Goal: Task Accomplishment & Management: Use online tool/utility

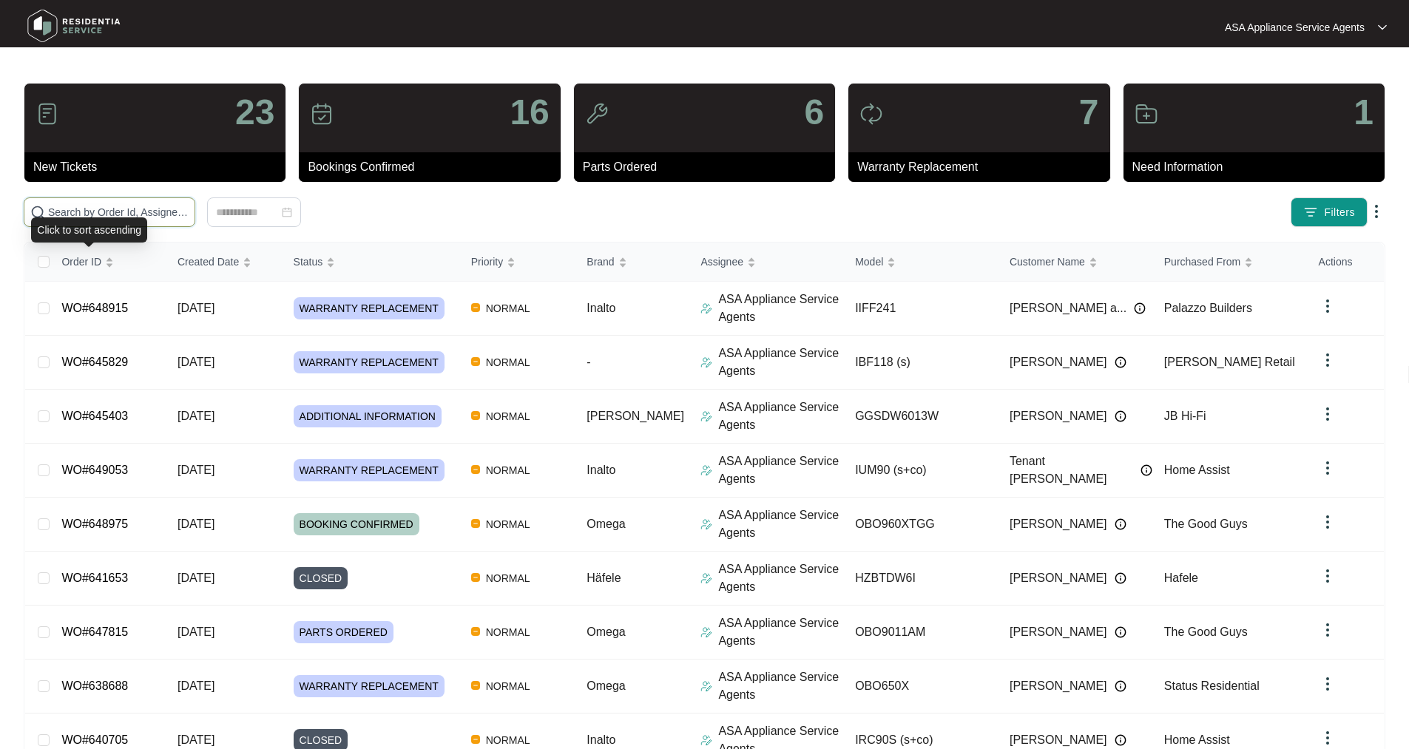
click at [124, 217] on input "text" at bounding box center [118, 212] width 141 height 16
paste input "Carry out inspection on GR-5D951L LG fridge revealed motor burnout. Damage is c…"
type input "Carry out inspection on GR-5D951L LG fridge revealed motor burnout. Damage is c…"
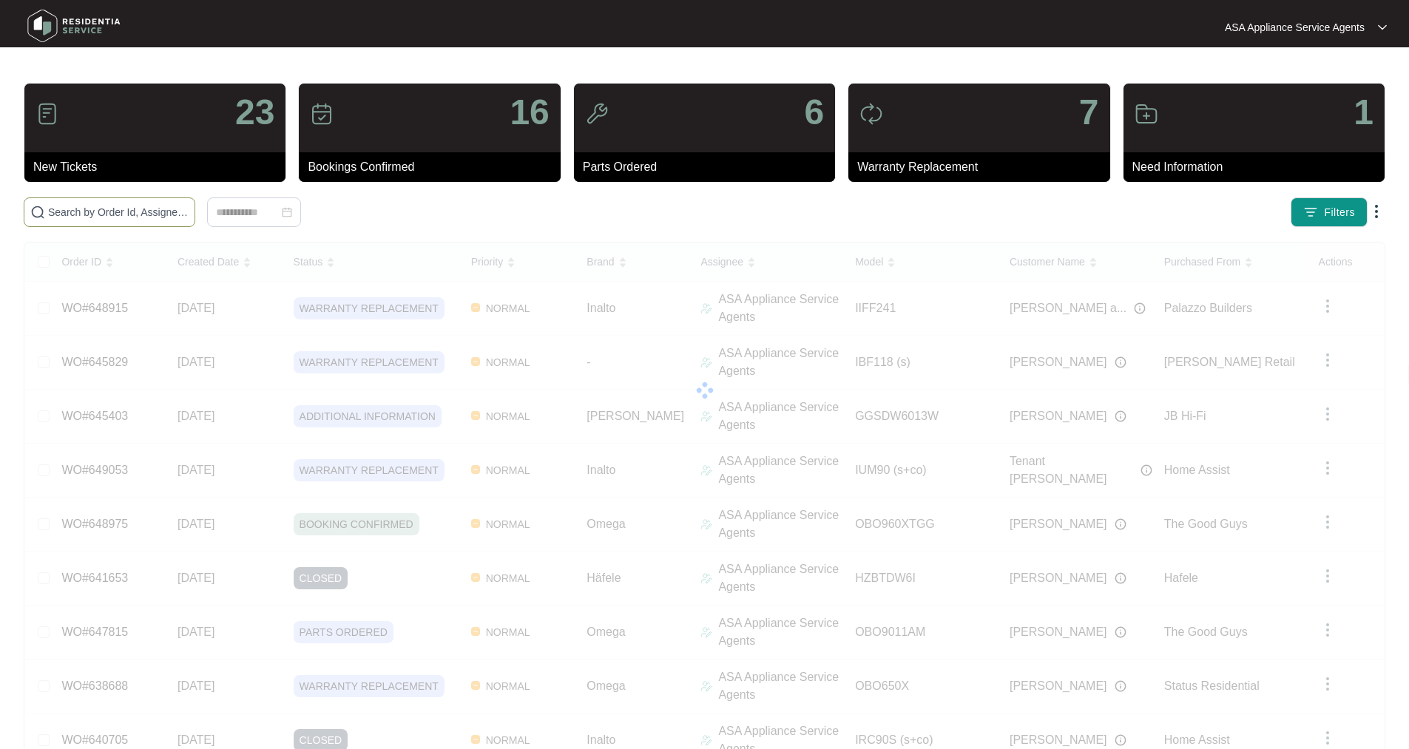
click at [189, 210] on input "text" at bounding box center [118, 212] width 141 height 16
paste input "644007"
type input "644007"
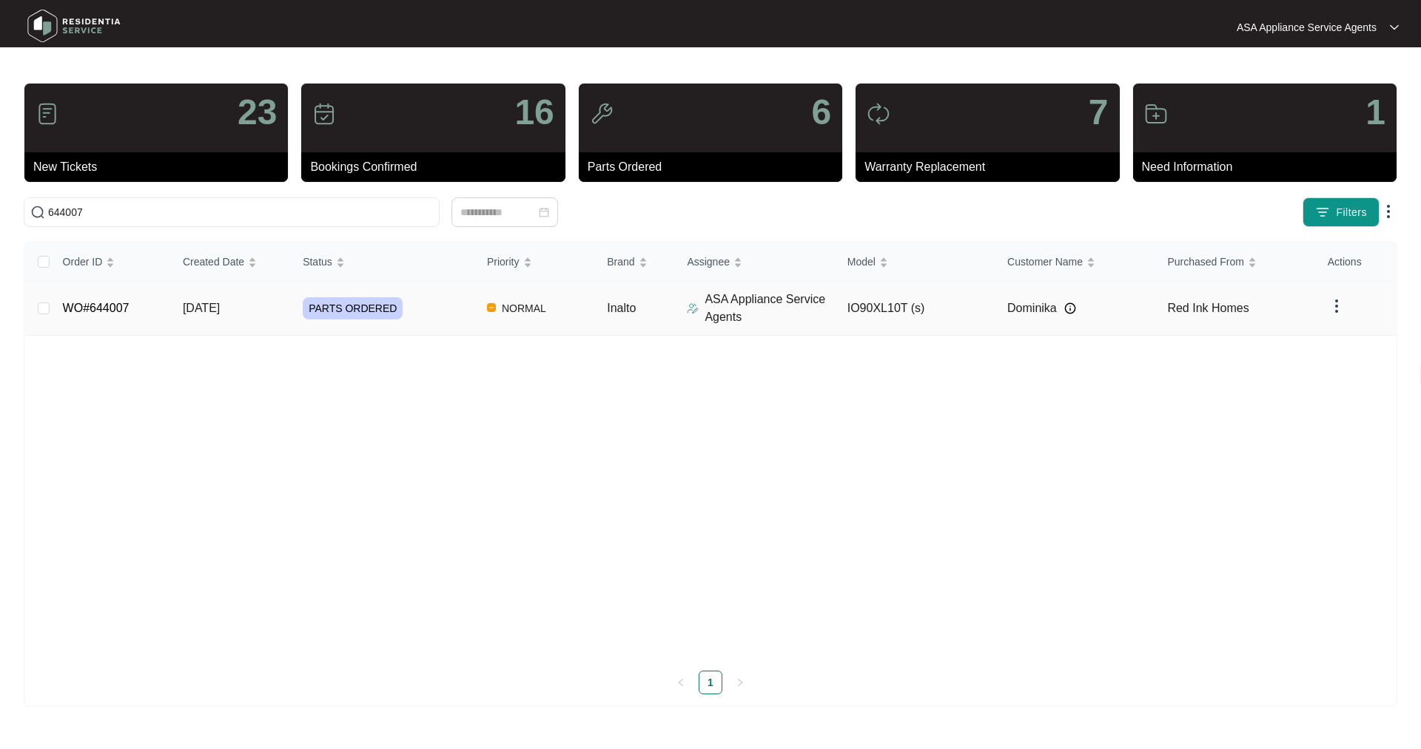
click at [110, 316] on td "WO#644007" at bounding box center [111, 309] width 120 height 54
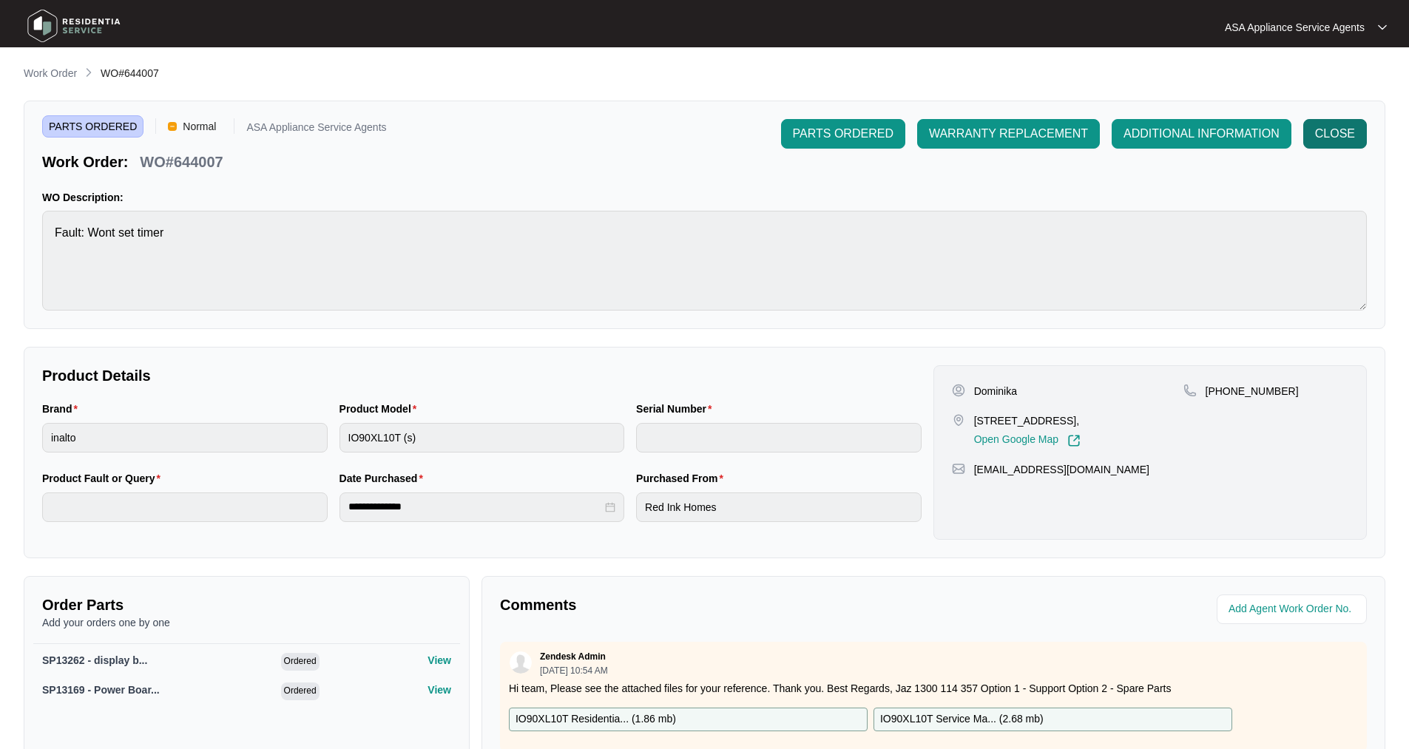
click at [1322, 139] on span "CLOSE" at bounding box center [1336, 134] width 40 height 18
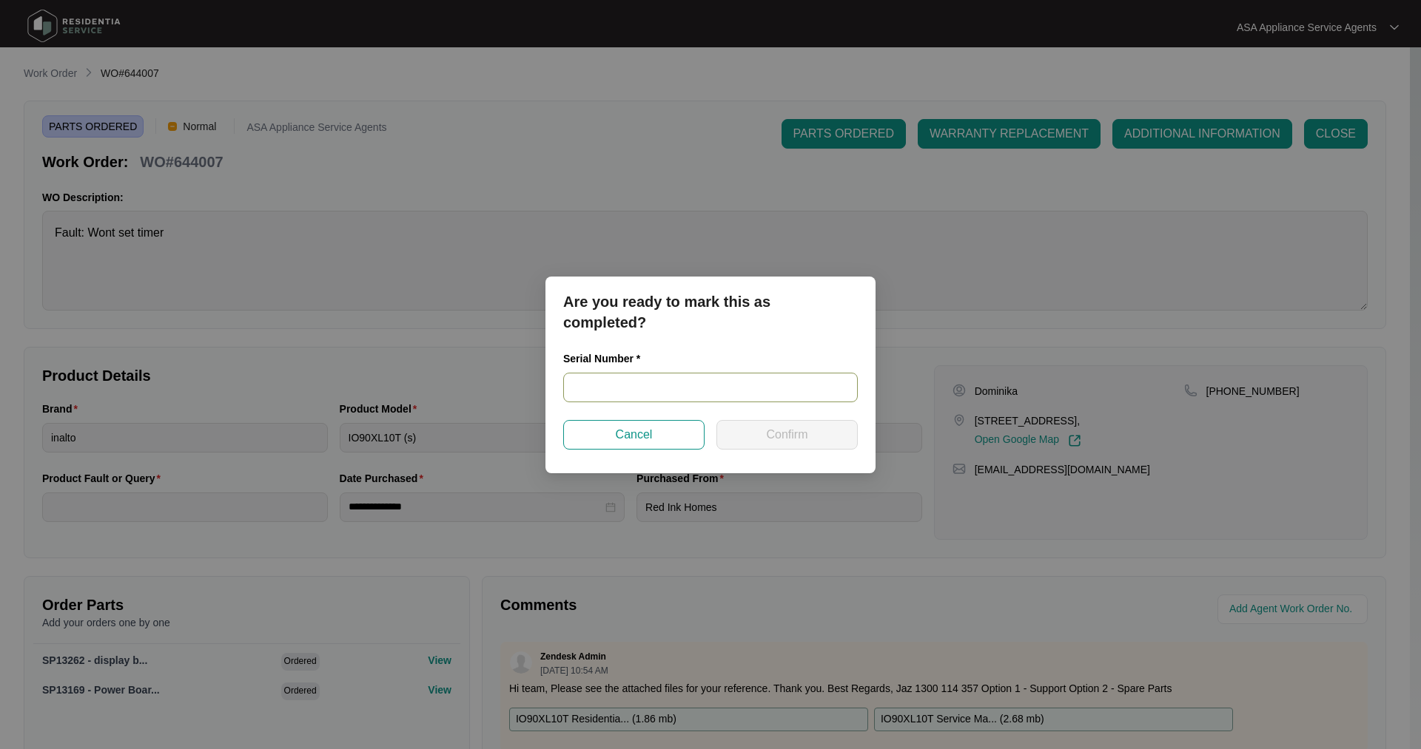
click at [765, 383] on input "text" at bounding box center [710, 388] width 294 height 30
paste input "23020011"
type input "23020011"
click at [751, 430] on button "Confirm" at bounding box center [786, 435] width 141 height 30
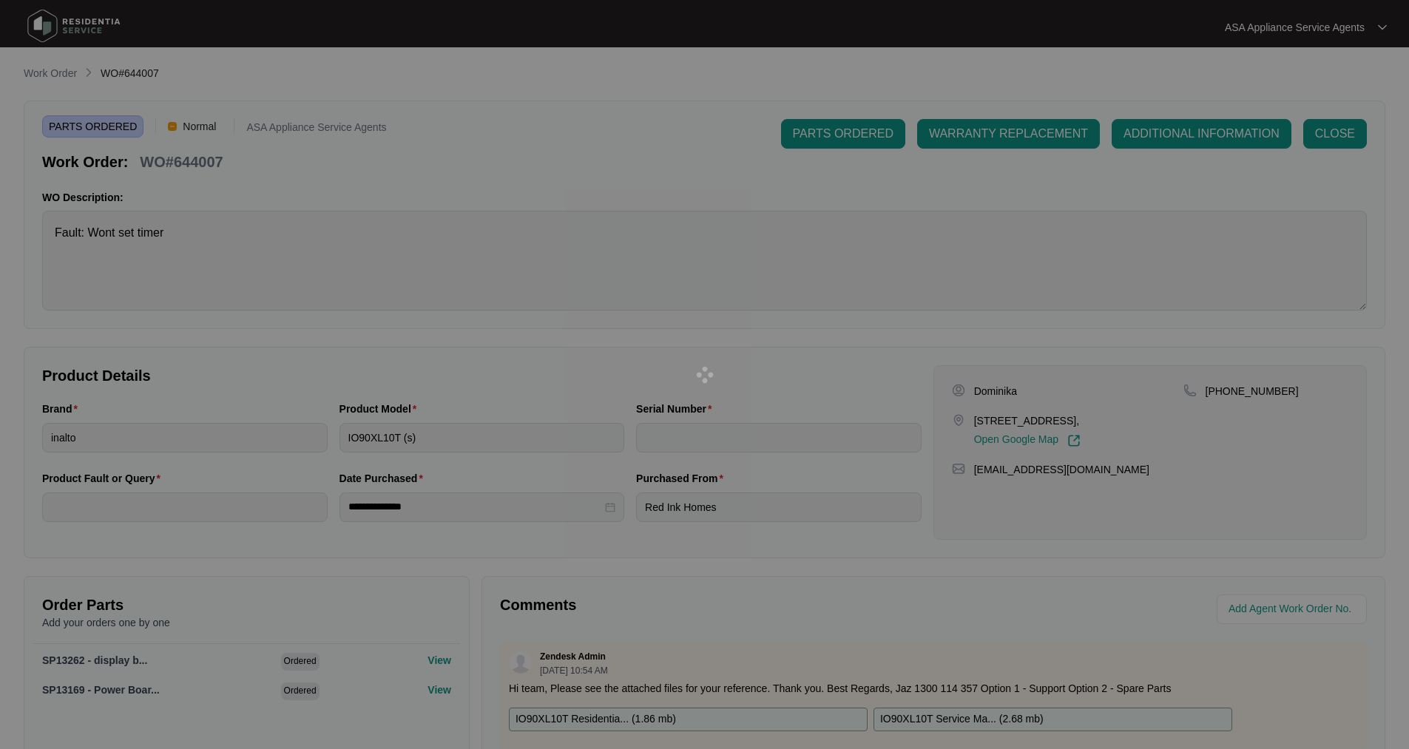
type input "23020011"
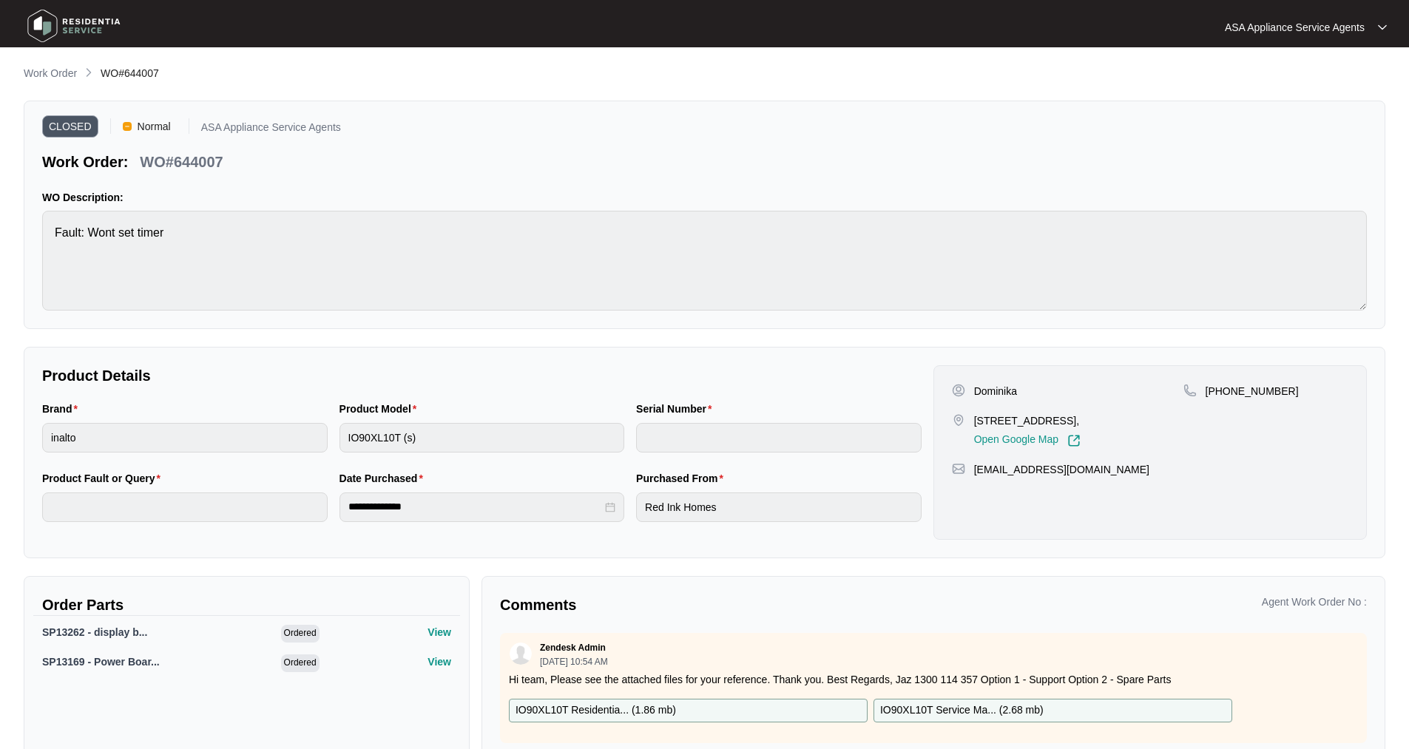
click at [54, 18] on img at bounding box center [74, 26] width 104 height 44
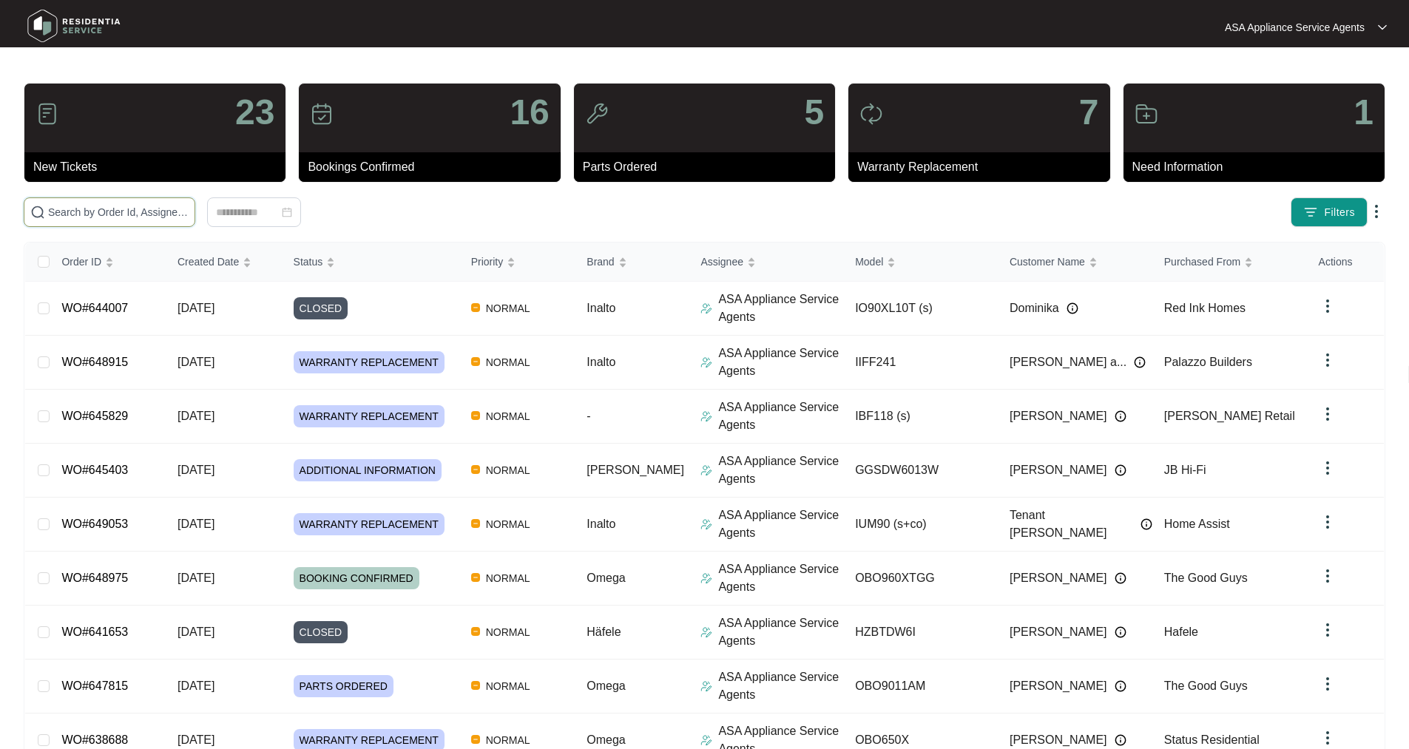
click at [155, 209] on input "text" at bounding box center [118, 212] width 141 height 16
paste input "646836"
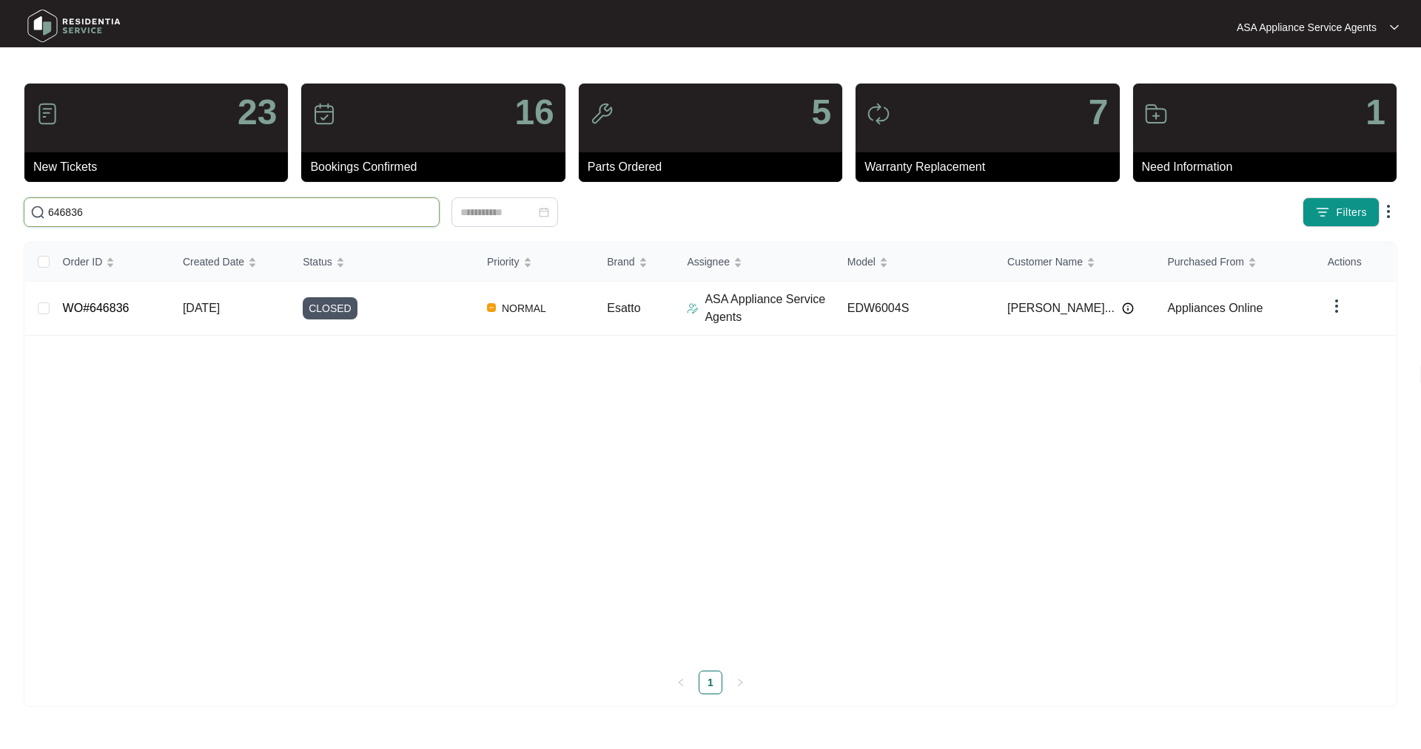
click at [87, 211] on input "646836" at bounding box center [240, 212] width 385 height 16
drag, startPoint x: 92, startPoint y: 207, endPoint x: 22, endPoint y: 198, distance: 70.2
click at [19, 215] on div "646836" at bounding box center [351, 213] width 666 height 30
paste input "WO#64805"
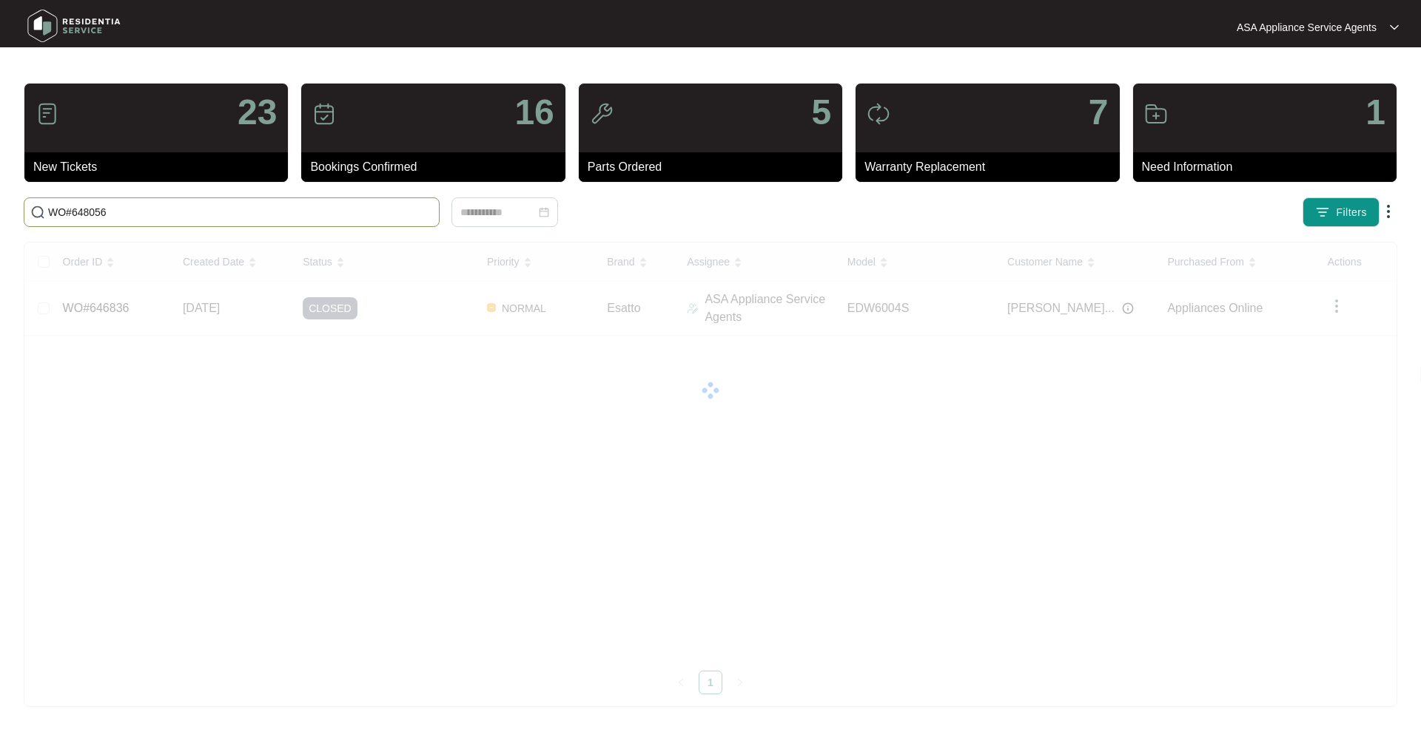
type input "WO#648056"
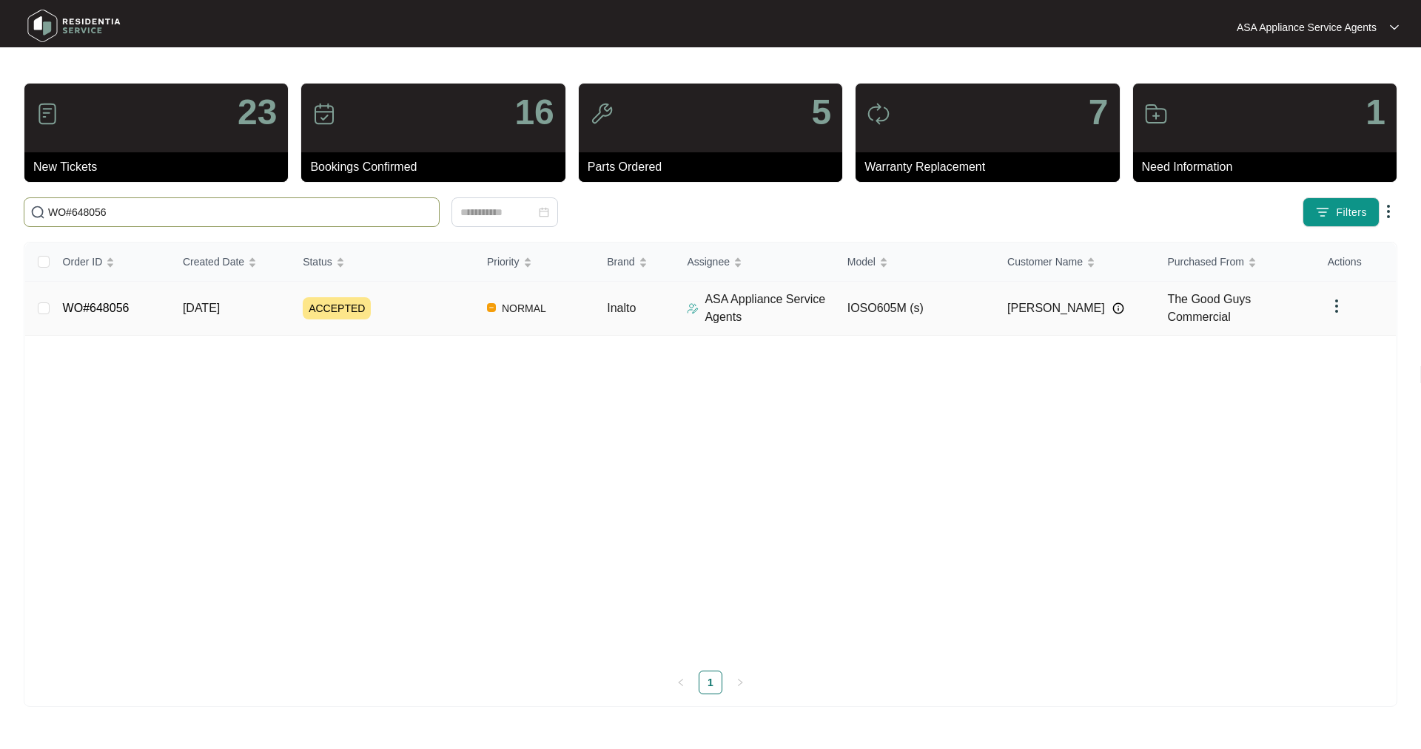
click at [115, 306] on link "WO#648056" at bounding box center [96, 308] width 67 height 13
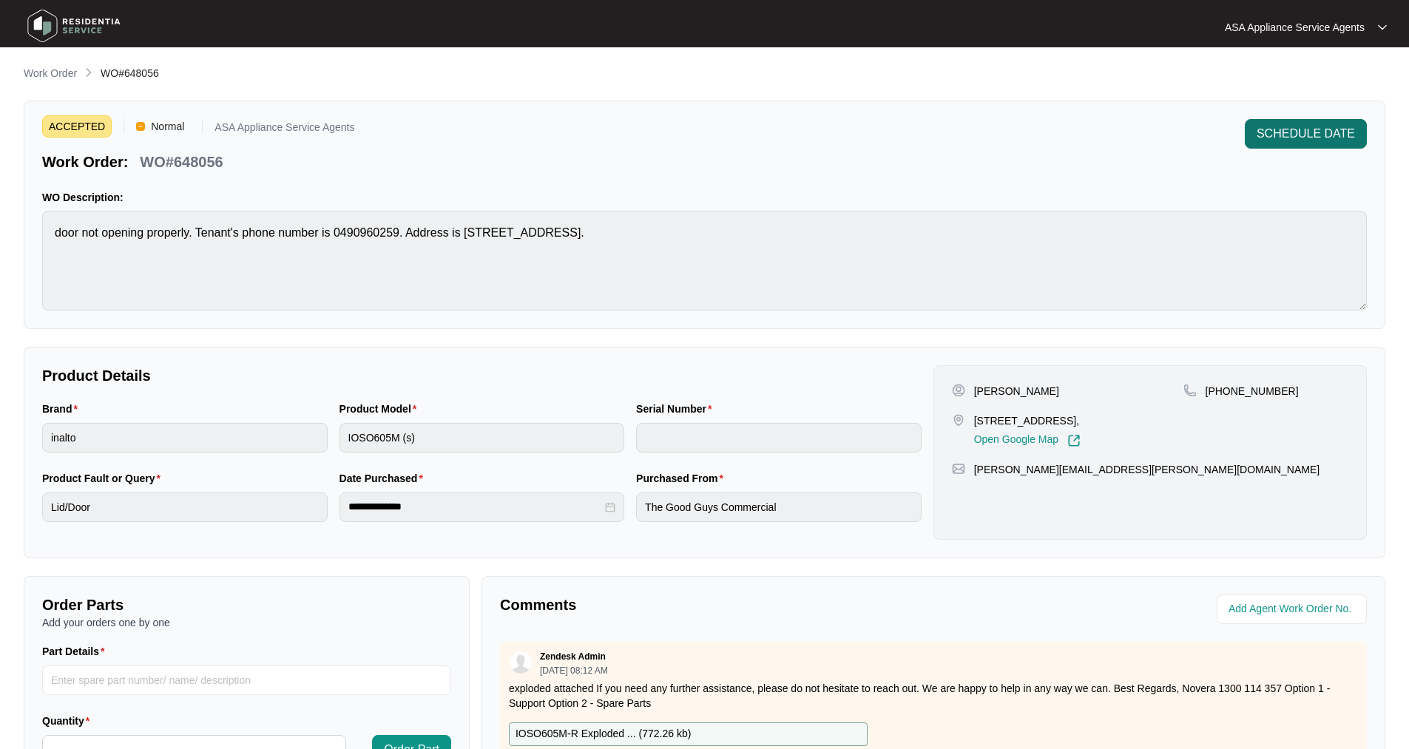
click at [1307, 139] on span "SCHEDULE DATE" at bounding box center [1306, 134] width 98 height 18
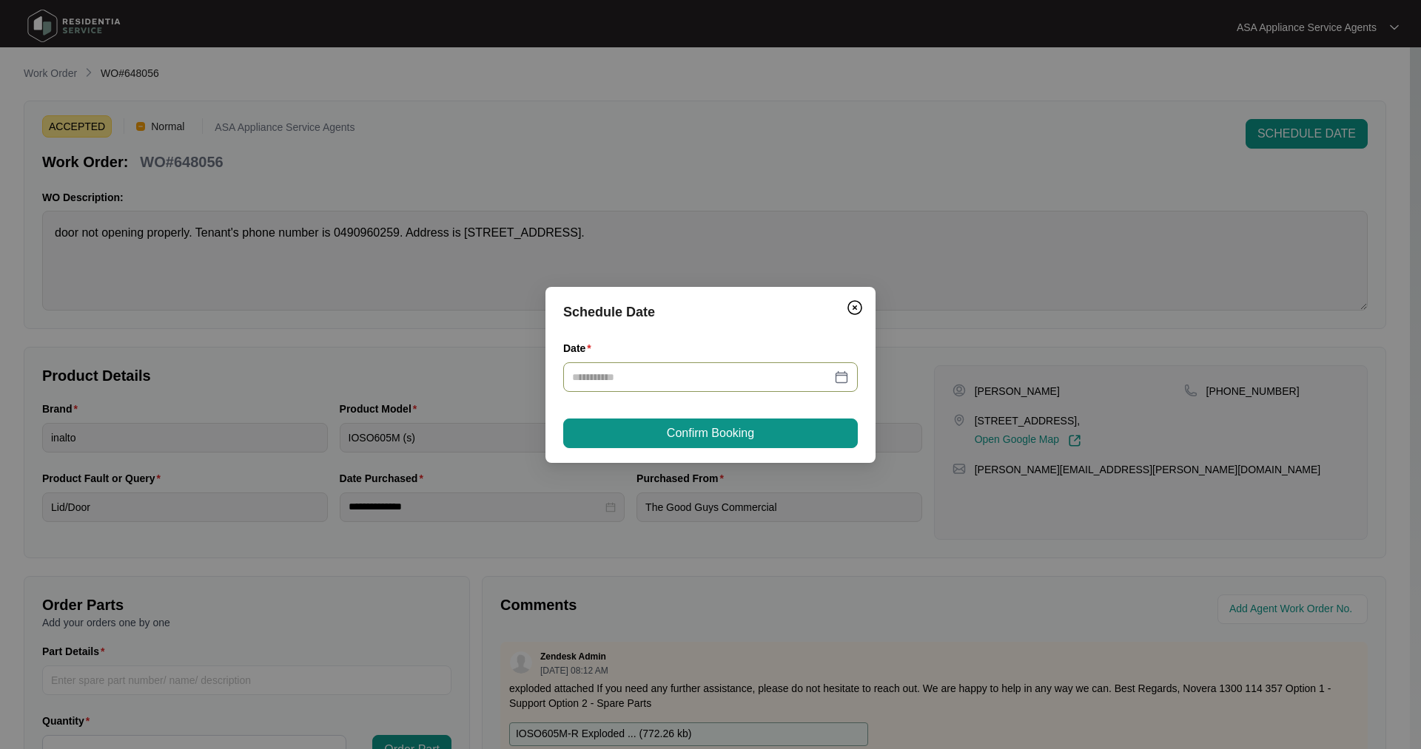
drag, startPoint x: 839, startPoint y: 382, endPoint x: 829, endPoint y: 365, distance: 19.3
click at [840, 381] on div at bounding box center [710, 377] width 277 height 16
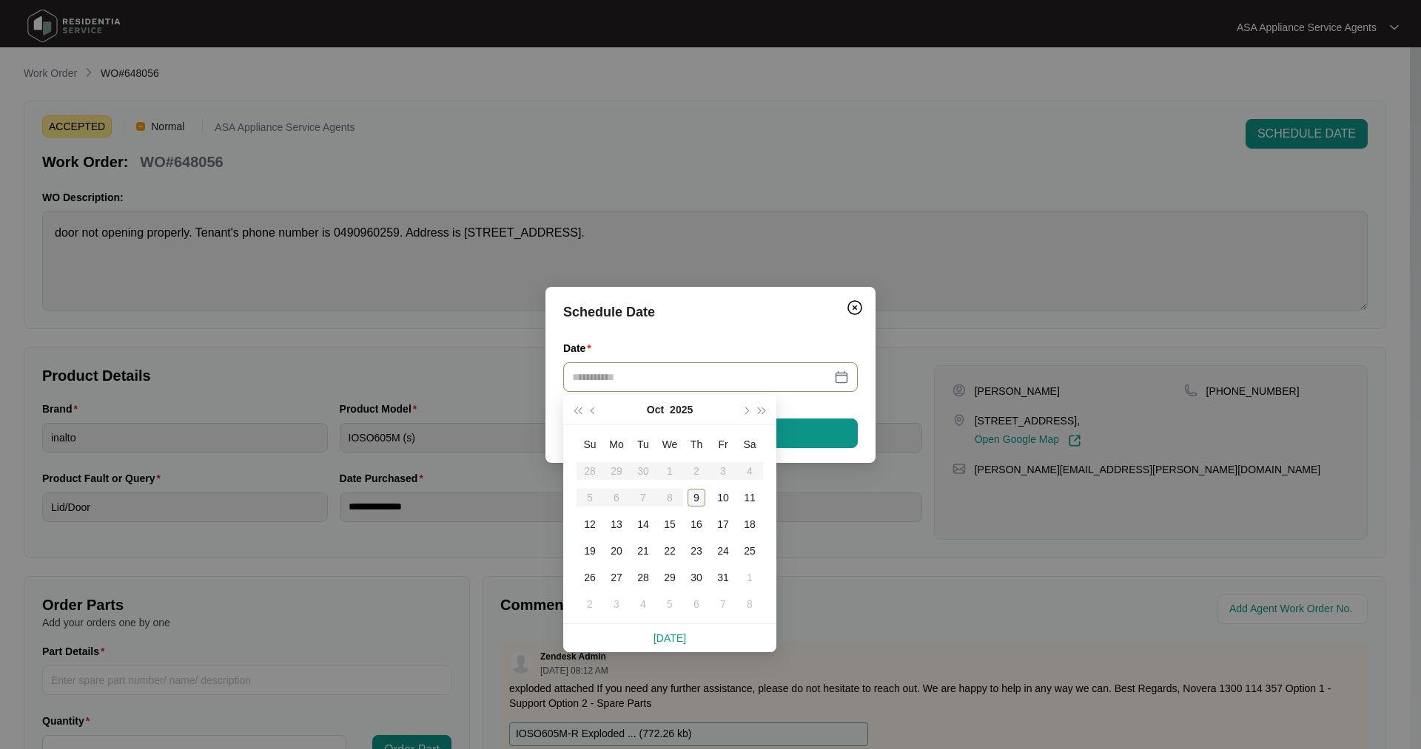
type input "**********"
click at [693, 503] on div "9" at bounding box center [696, 498] width 18 height 18
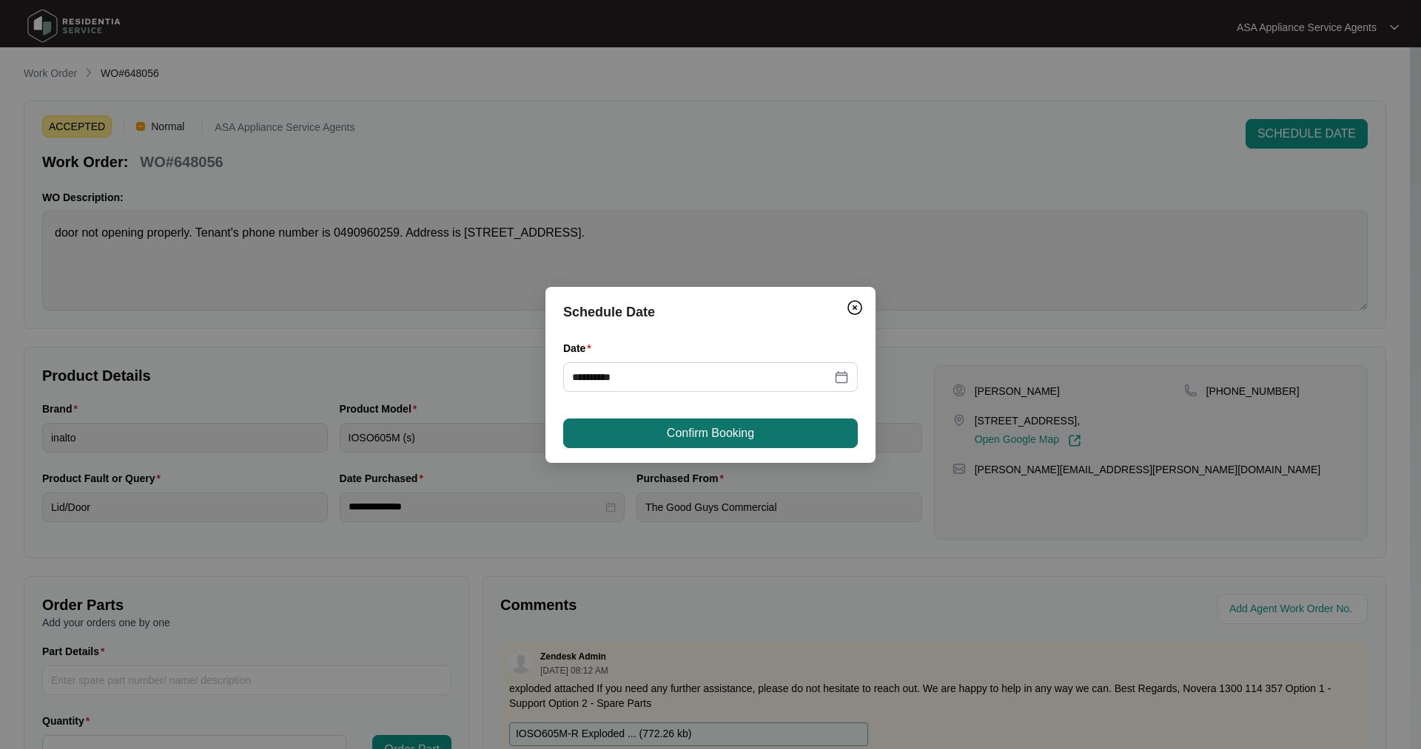
click at [689, 432] on span "Confirm Booking" at bounding box center [710, 434] width 87 height 18
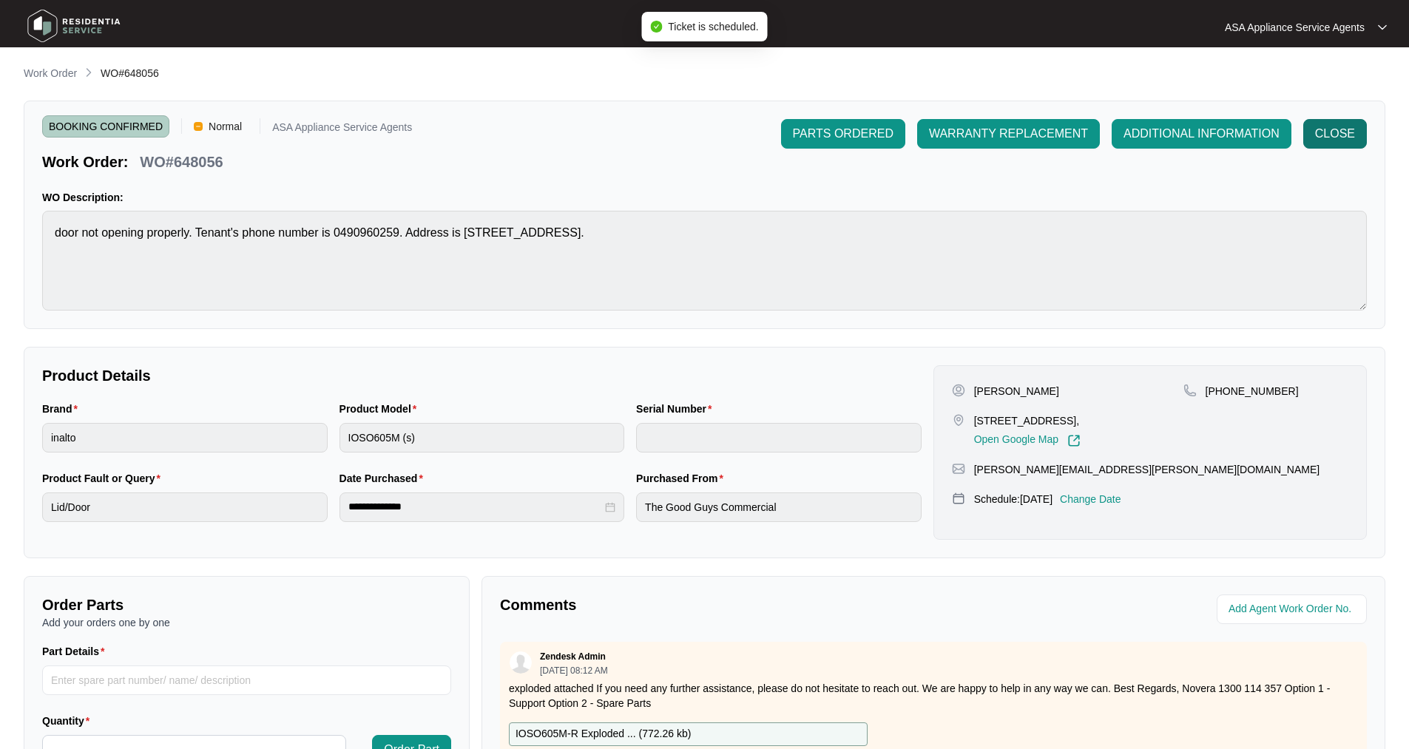
click at [1363, 125] on button "CLOSE" at bounding box center [1336, 134] width 64 height 30
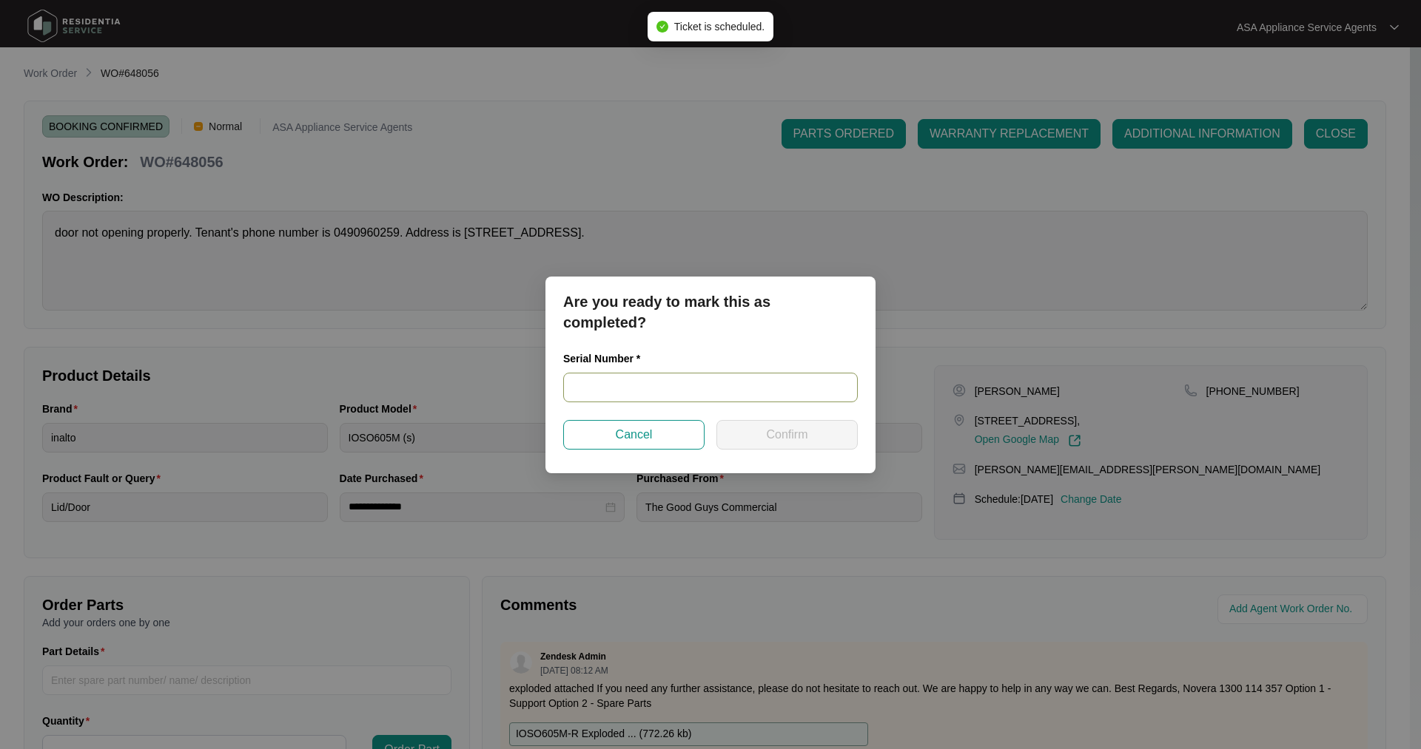
click at [709, 385] on input "text" at bounding box center [710, 388] width 294 height 30
paste input "985681824060099"
type input "985681824060099"
click at [812, 436] on button "Confirm" at bounding box center [786, 435] width 141 height 30
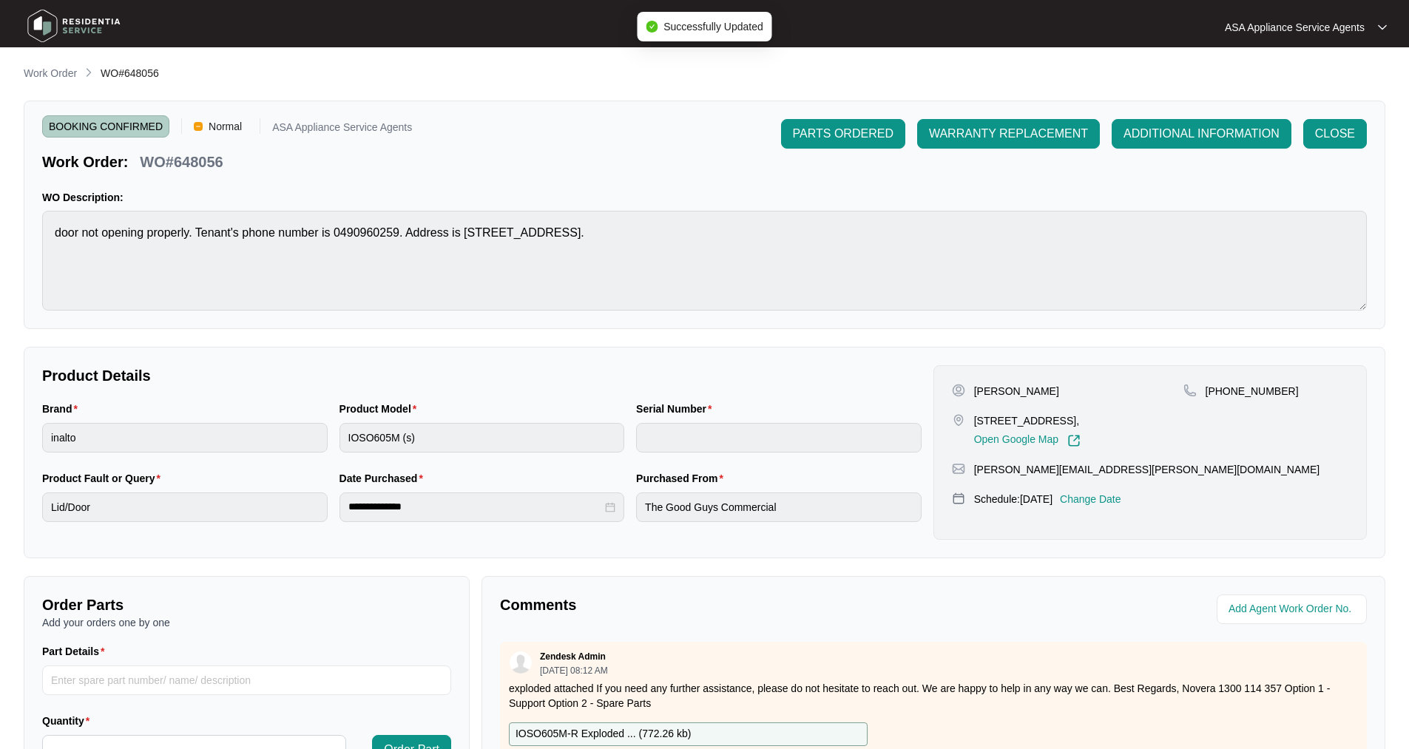
type input "985681824060099"
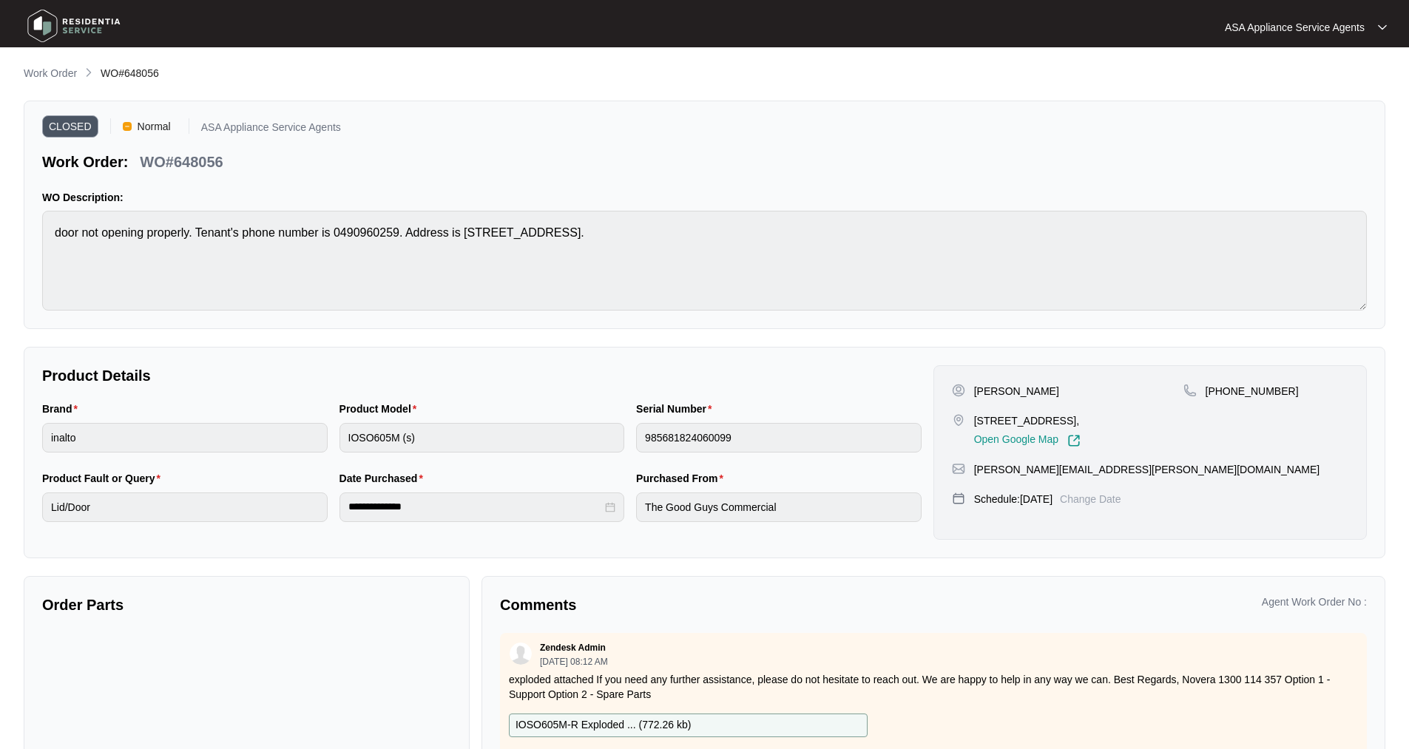
click at [40, 17] on img at bounding box center [74, 26] width 104 height 44
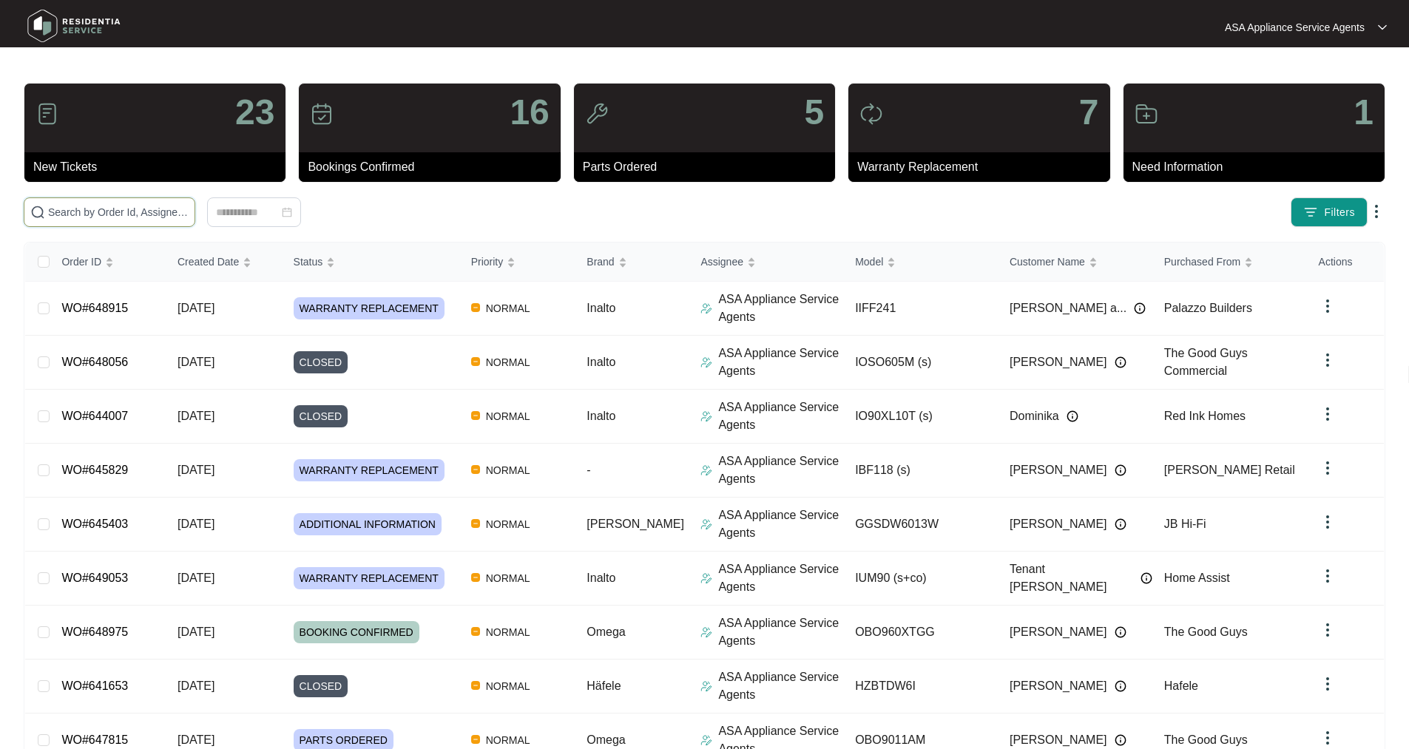
click at [139, 211] on input "text" at bounding box center [118, 212] width 141 height 16
paste input "WO#648271"
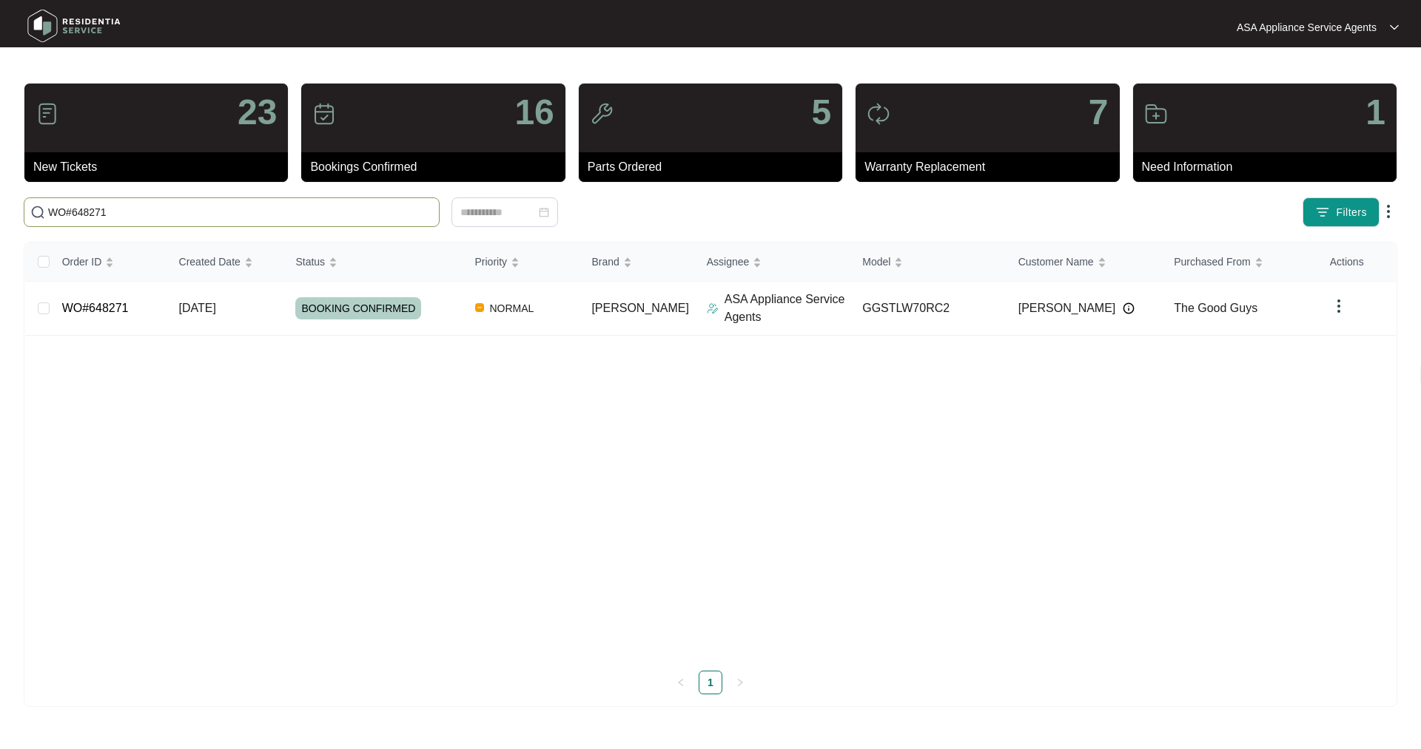
type input "WO#648271"
click at [74, 314] on link "WO#648271" at bounding box center [95, 308] width 67 height 13
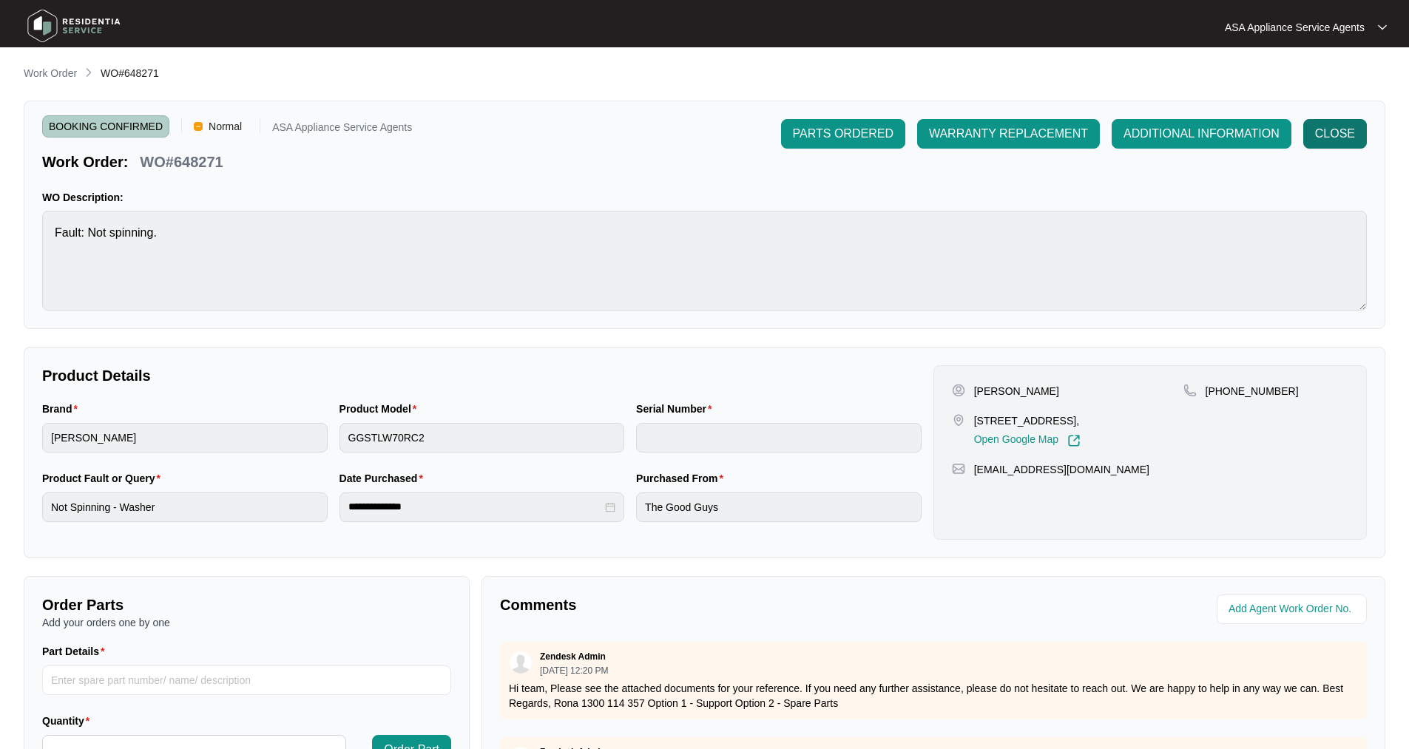
click at [1341, 143] on button "CLOSE" at bounding box center [1336, 134] width 64 height 30
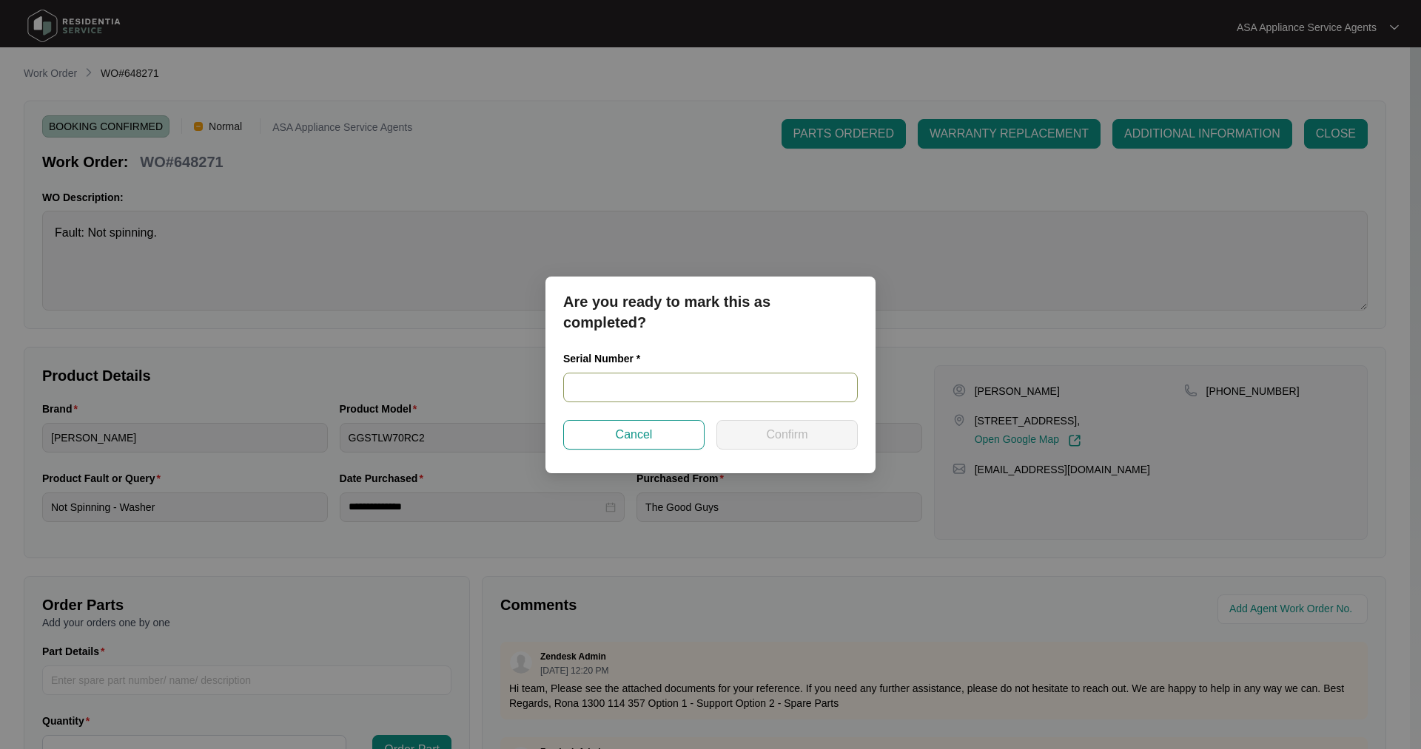
click at [667, 392] on input "text" at bounding box center [710, 388] width 294 height 30
paste input "540U405510A2251D00011"
type input "540U405510A2251D00011"
click at [771, 433] on span "Confirm" at bounding box center [786, 435] width 41 height 18
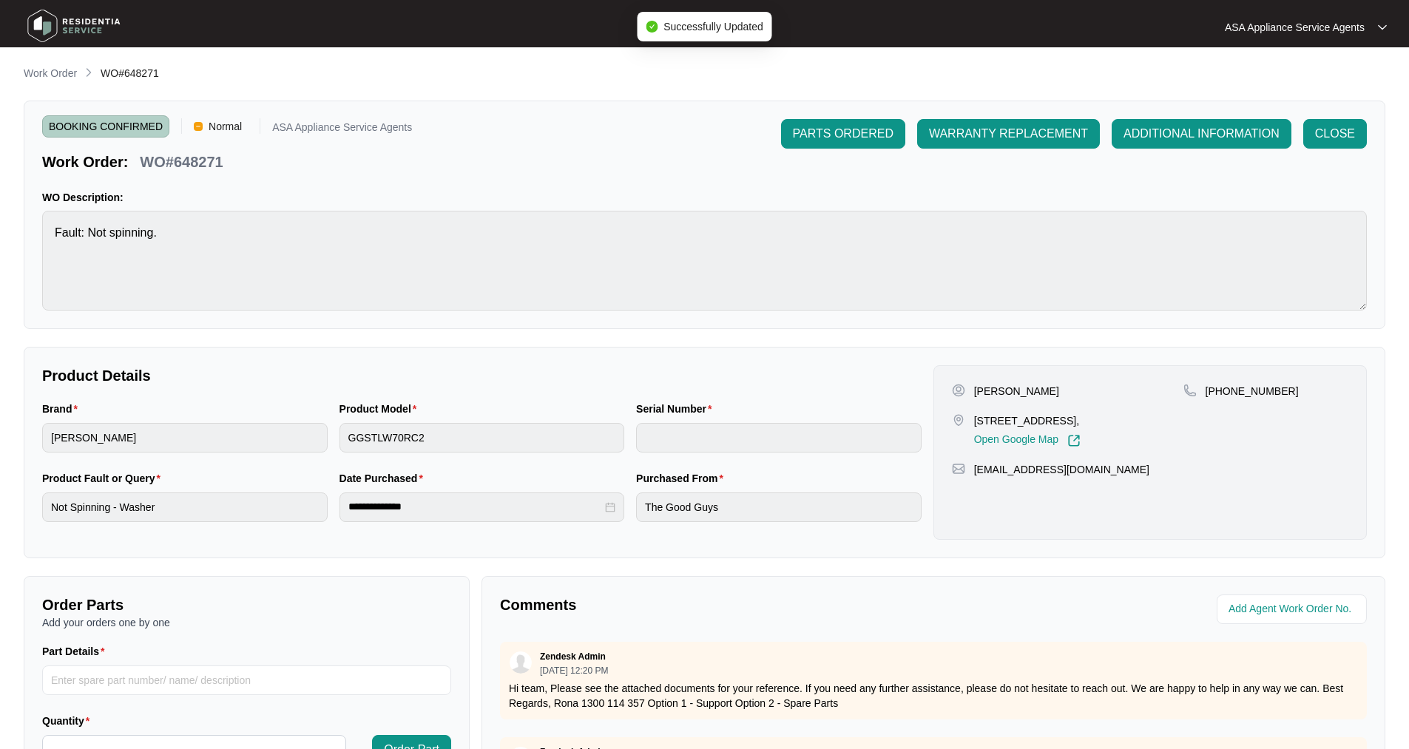
type input "540U405510A2251D00011"
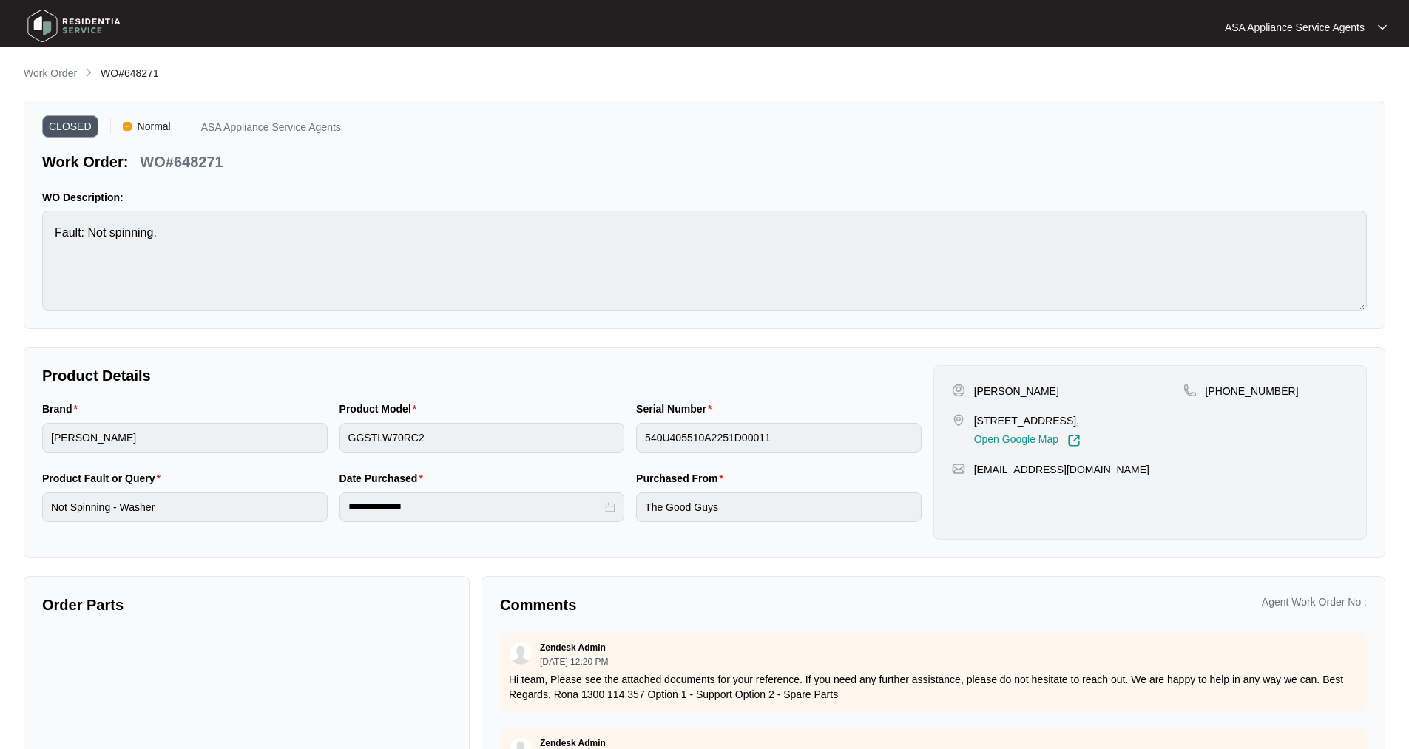
click at [41, 27] on img at bounding box center [74, 26] width 104 height 44
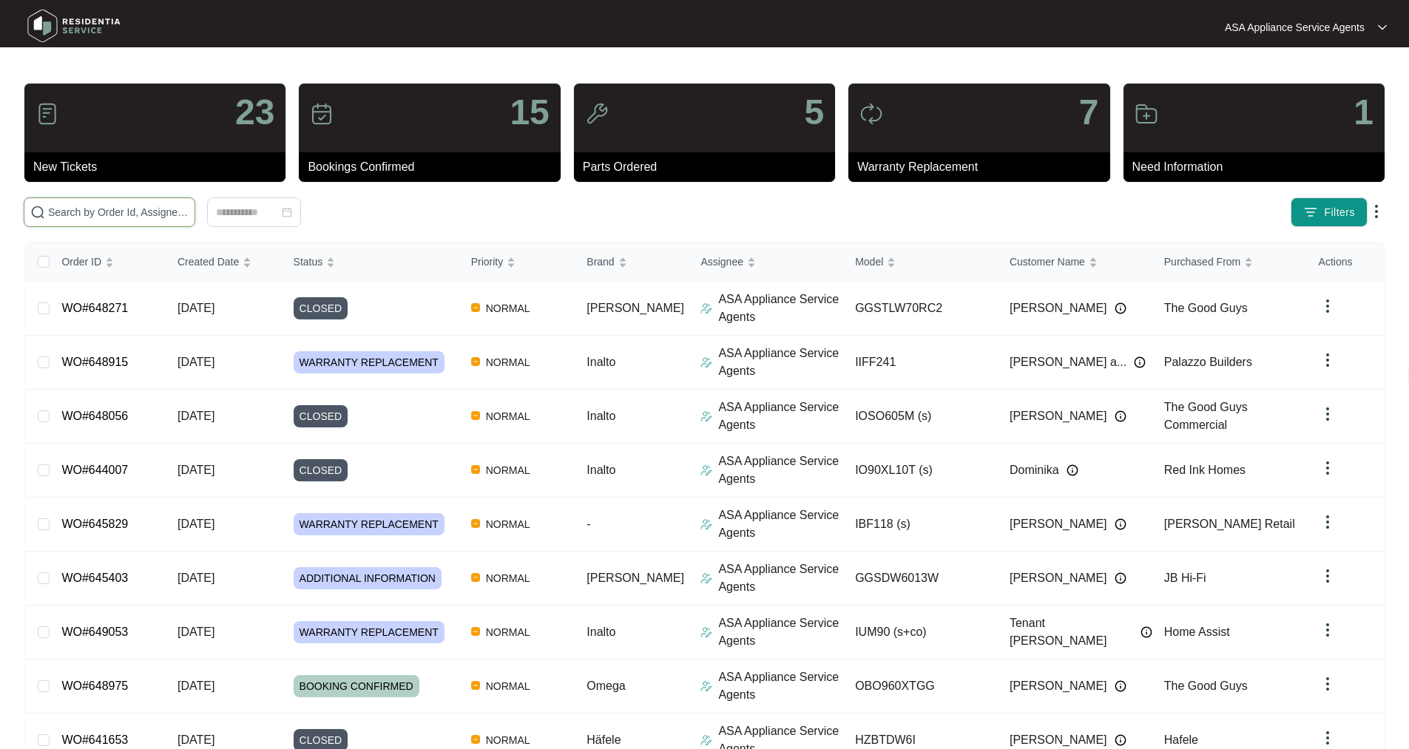
click at [173, 213] on input "text" at bounding box center [118, 212] width 141 height 16
paste input "WO#648271"
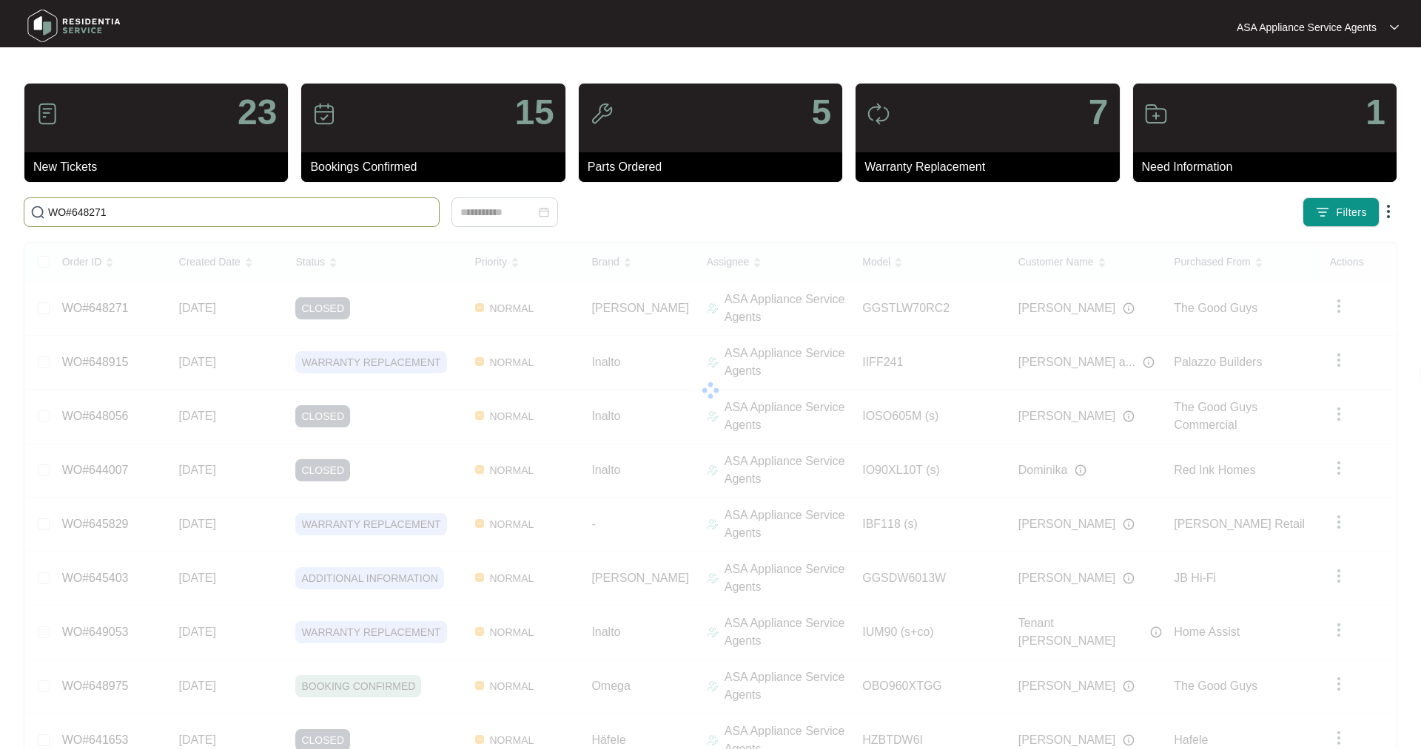
type input "WO#648271"
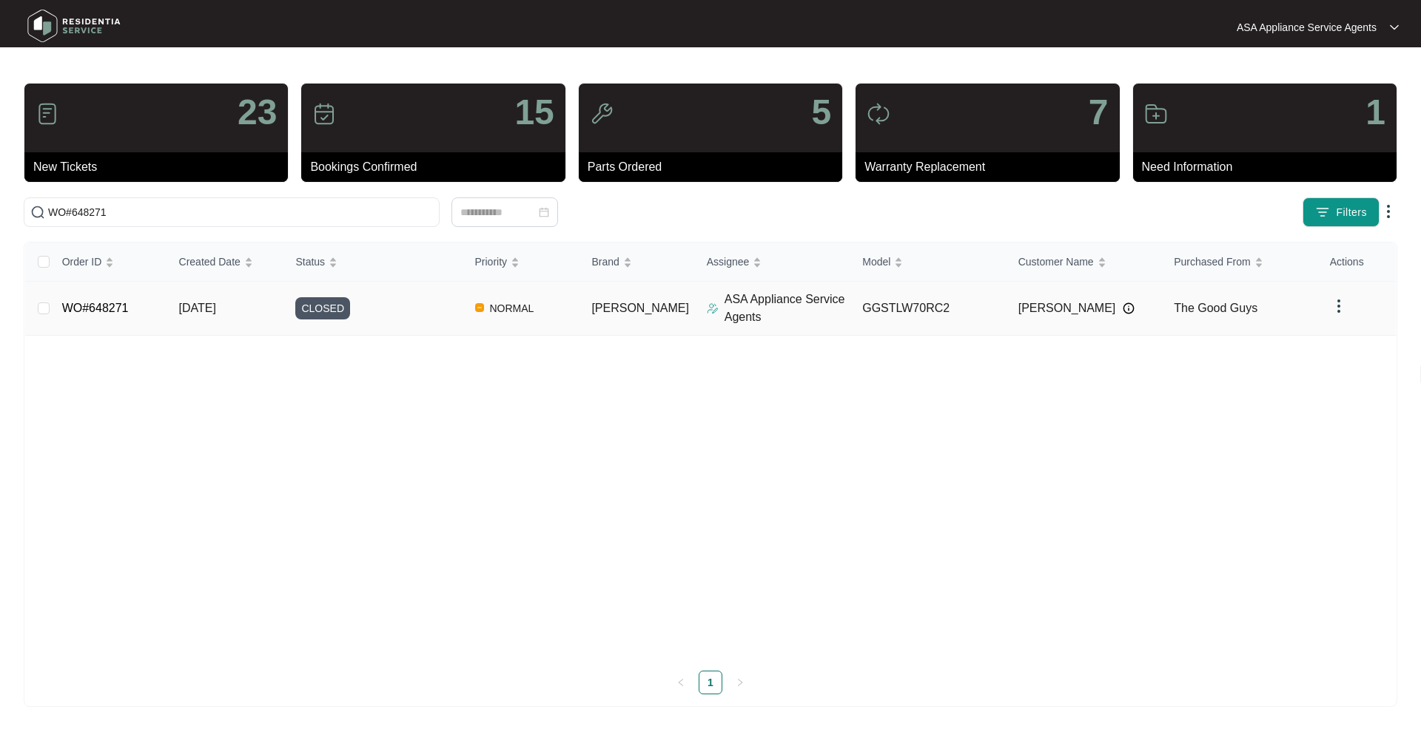
click at [104, 313] on link "WO#648271" at bounding box center [95, 308] width 67 height 13
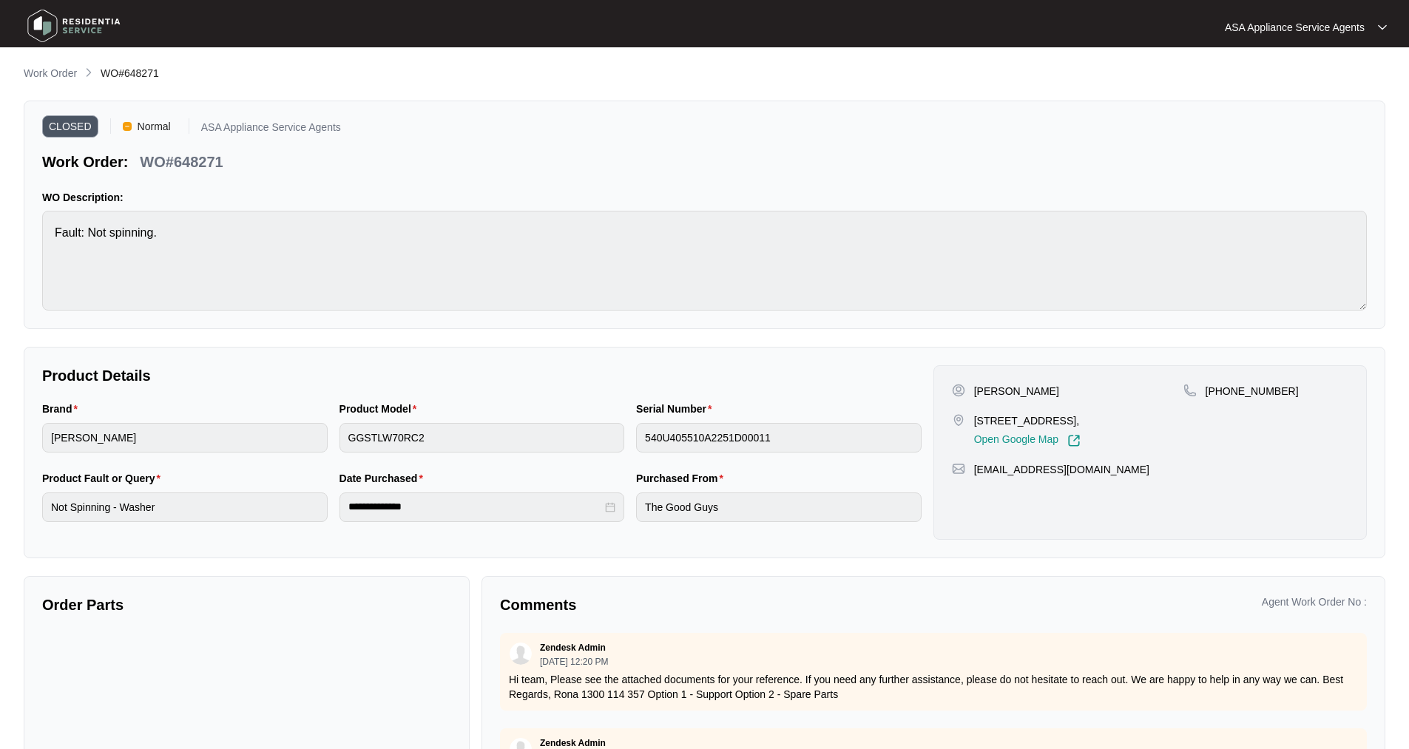
click at [52, 30] on img at bounding box center [74, 26] width 104 height 44
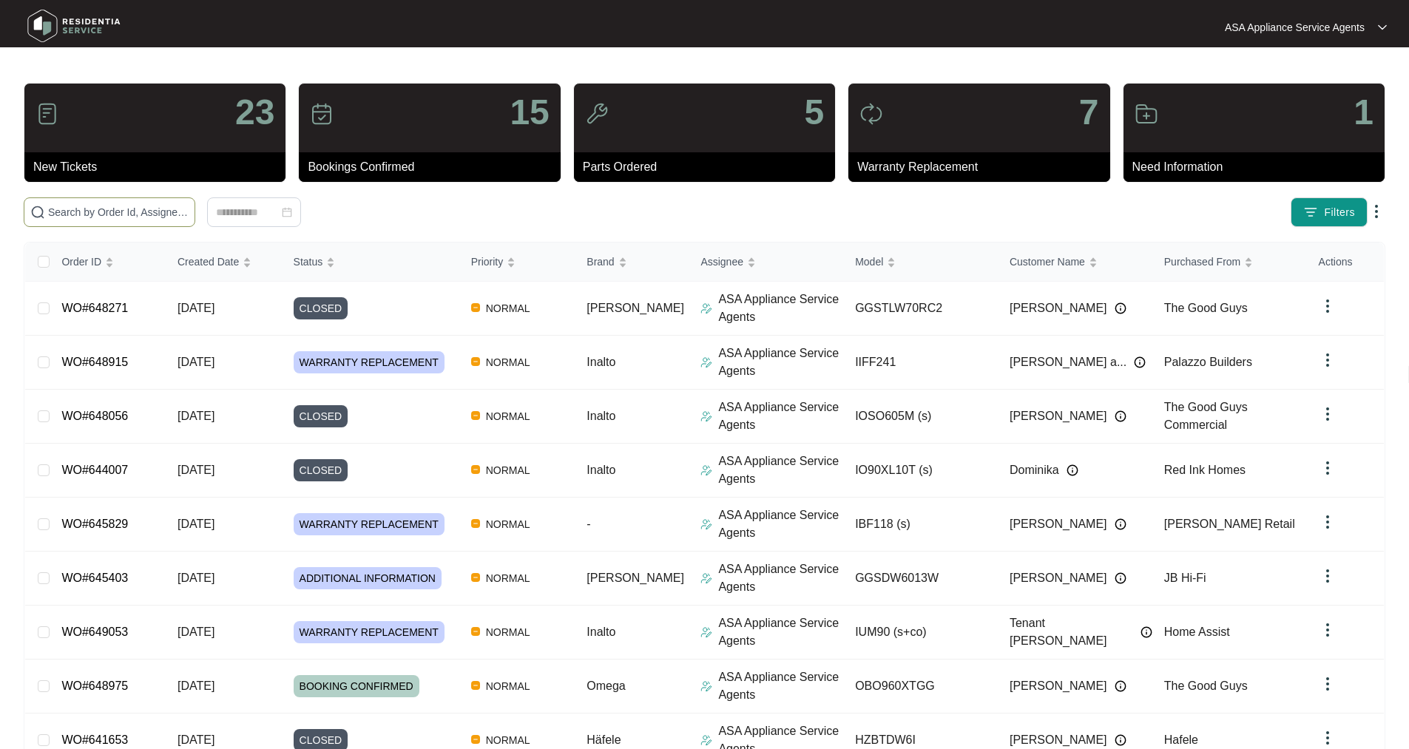
click at [143, 203] on span at bounding box center [110, 213] width 172 height 30
paste input "WO#648666"
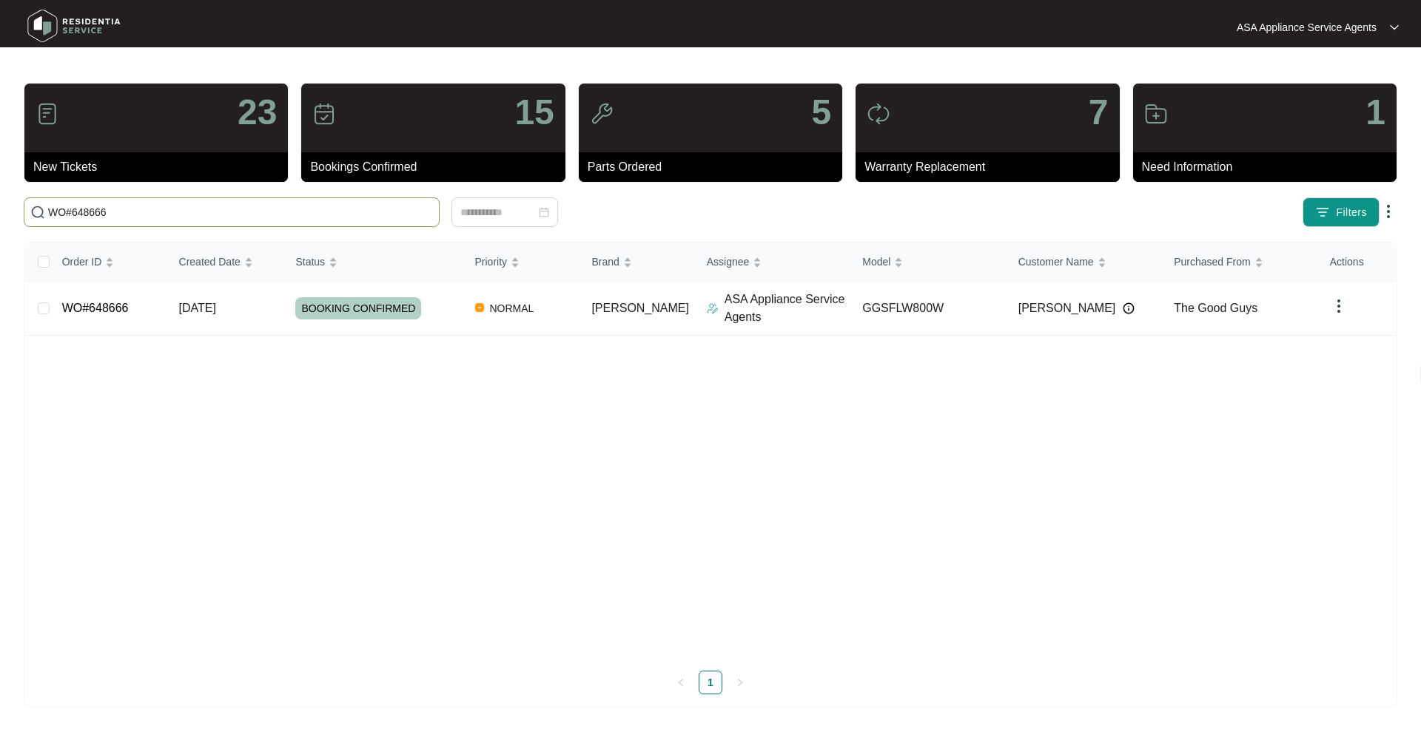
type input "WO#648666"
click at [78, 316] on td "WO#648666" at bounding box center [108, 309] width 117 height 54
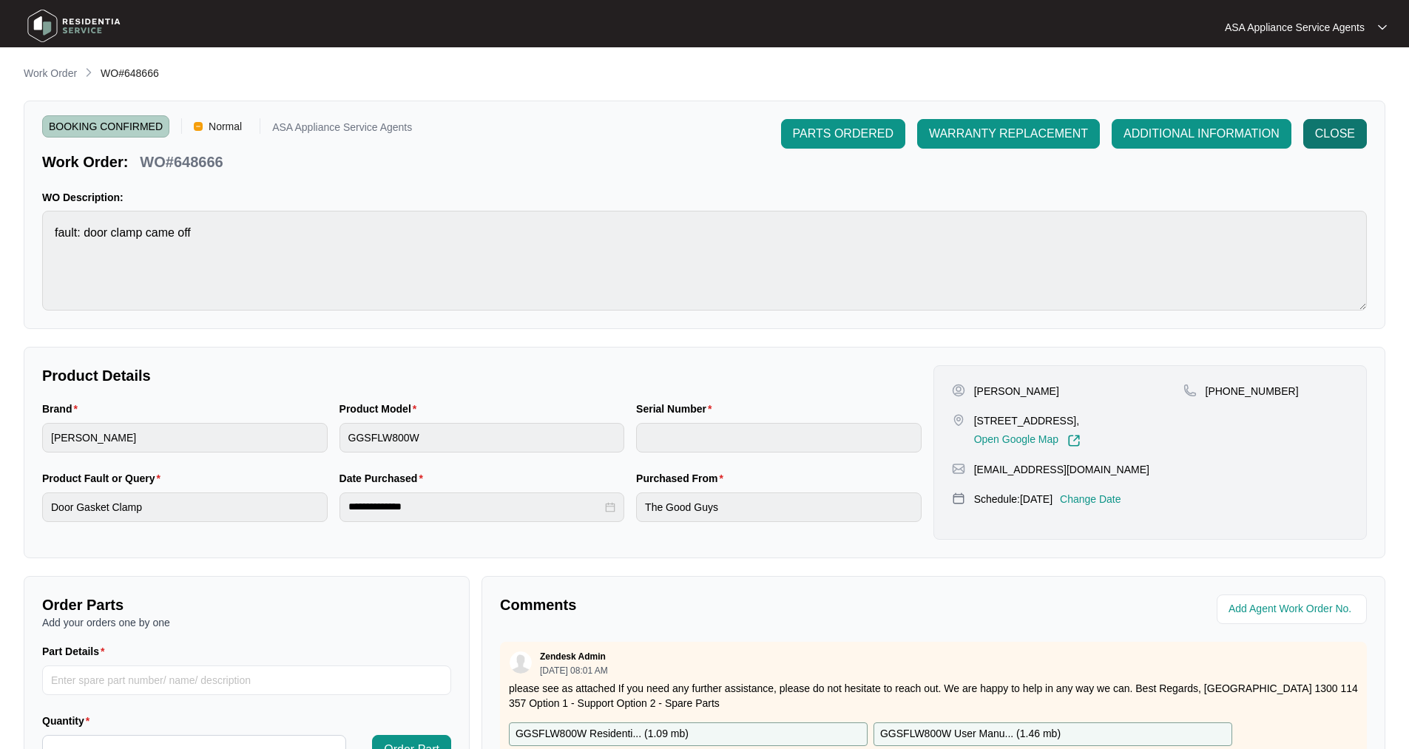
click at [1335, 138] on span "CLOSE" at bounding box center [1336, 134] width 40 height 18
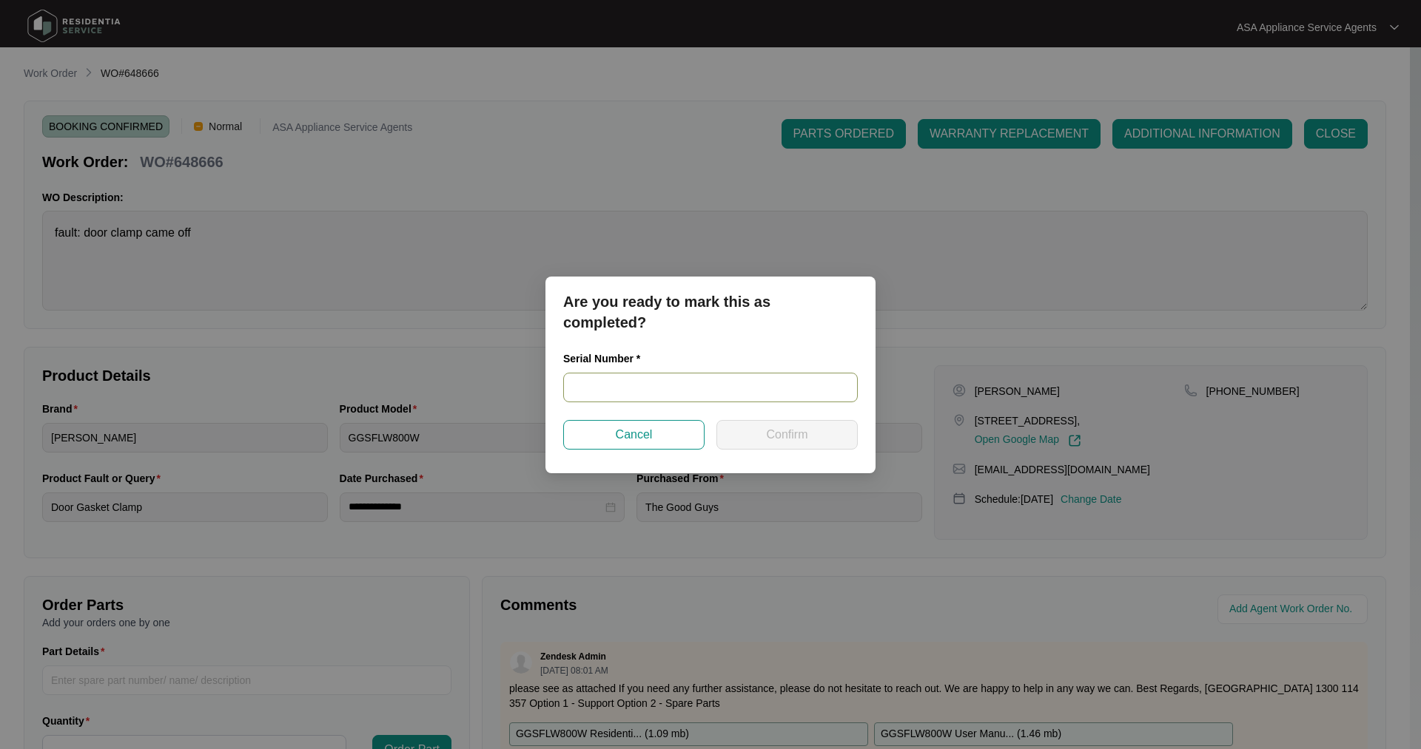
click at [685, 385] on input "text" at bounding box center [710, 388] width 294 height 30
paste input "540P37768014505S00410"
type input "540P37768014505S00410"
click at [784, 434] on span "Confirm" at bounding box center [786, 435] width 41 height 18
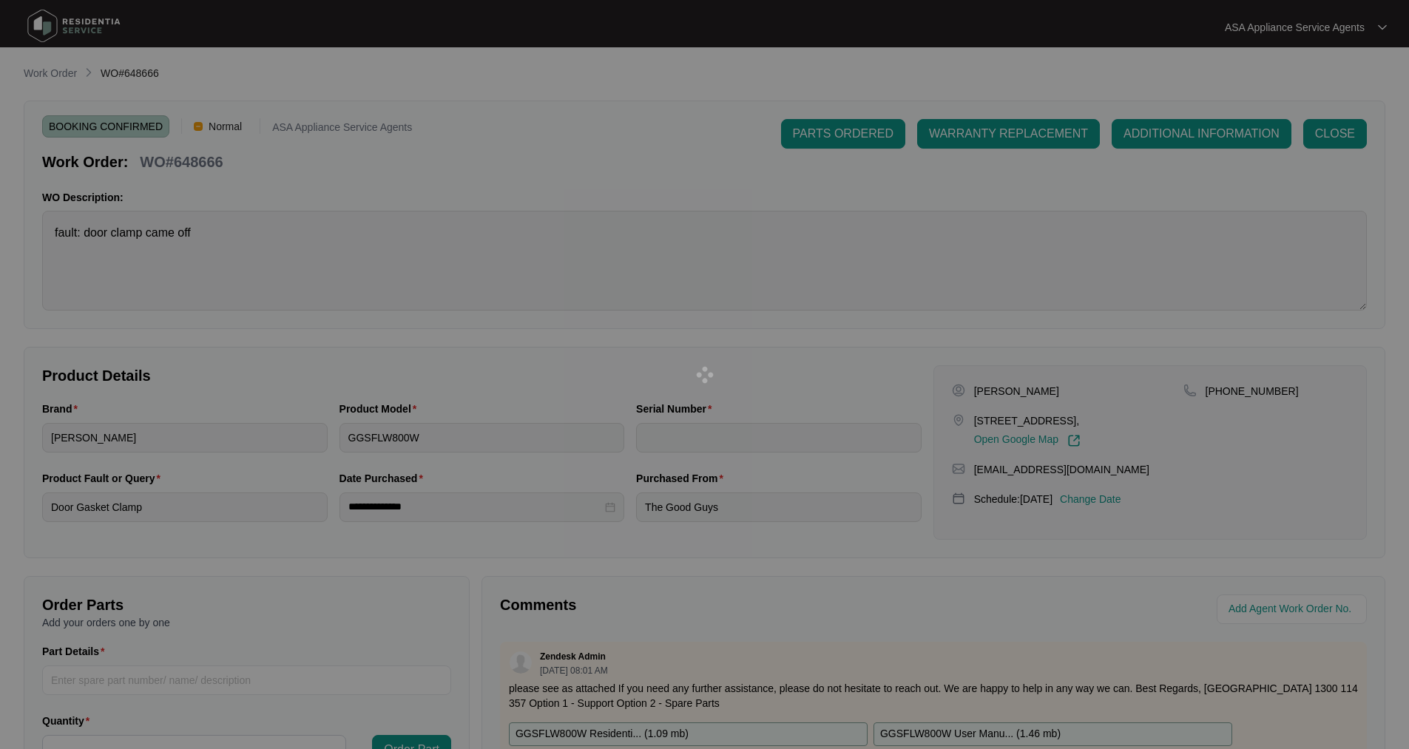
type input "540P37768014505S00410"
